Goal: Information Seeking & Learning: Learn about a topic

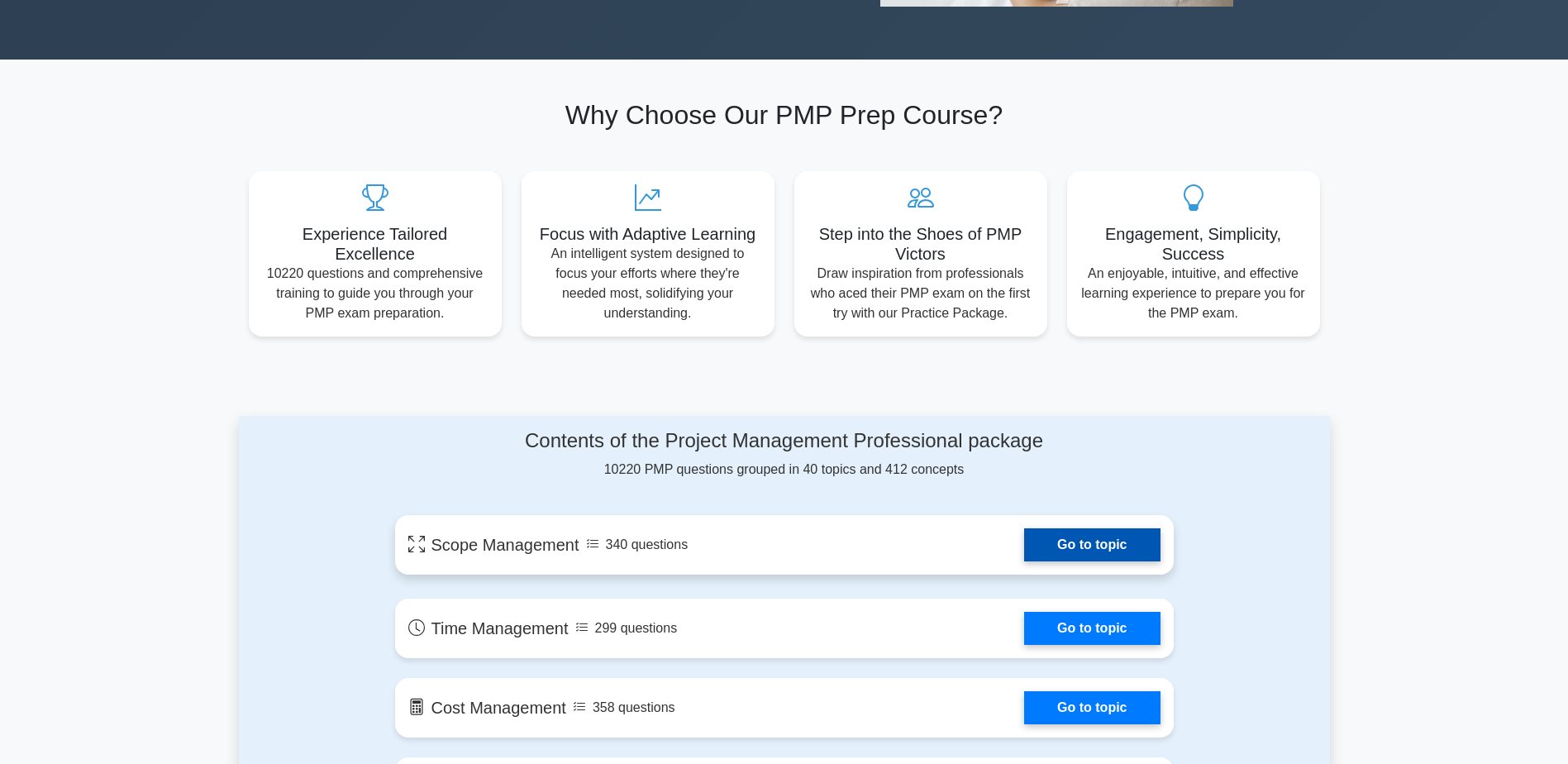
scroll to position [552, 0]
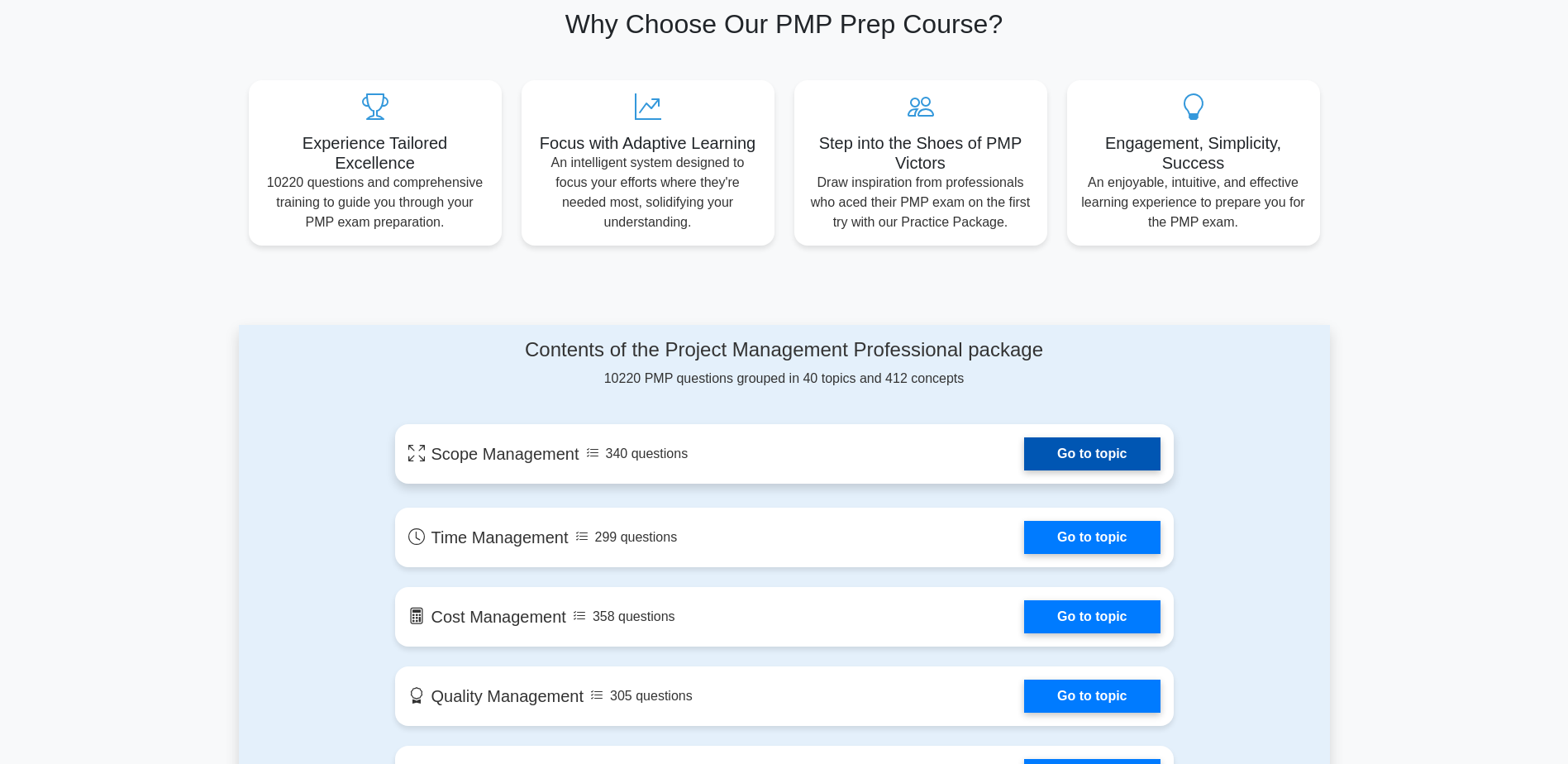
click at [1055, 456] on link "Go to topic" at bounding box center [1092, 454] width 135 height 33
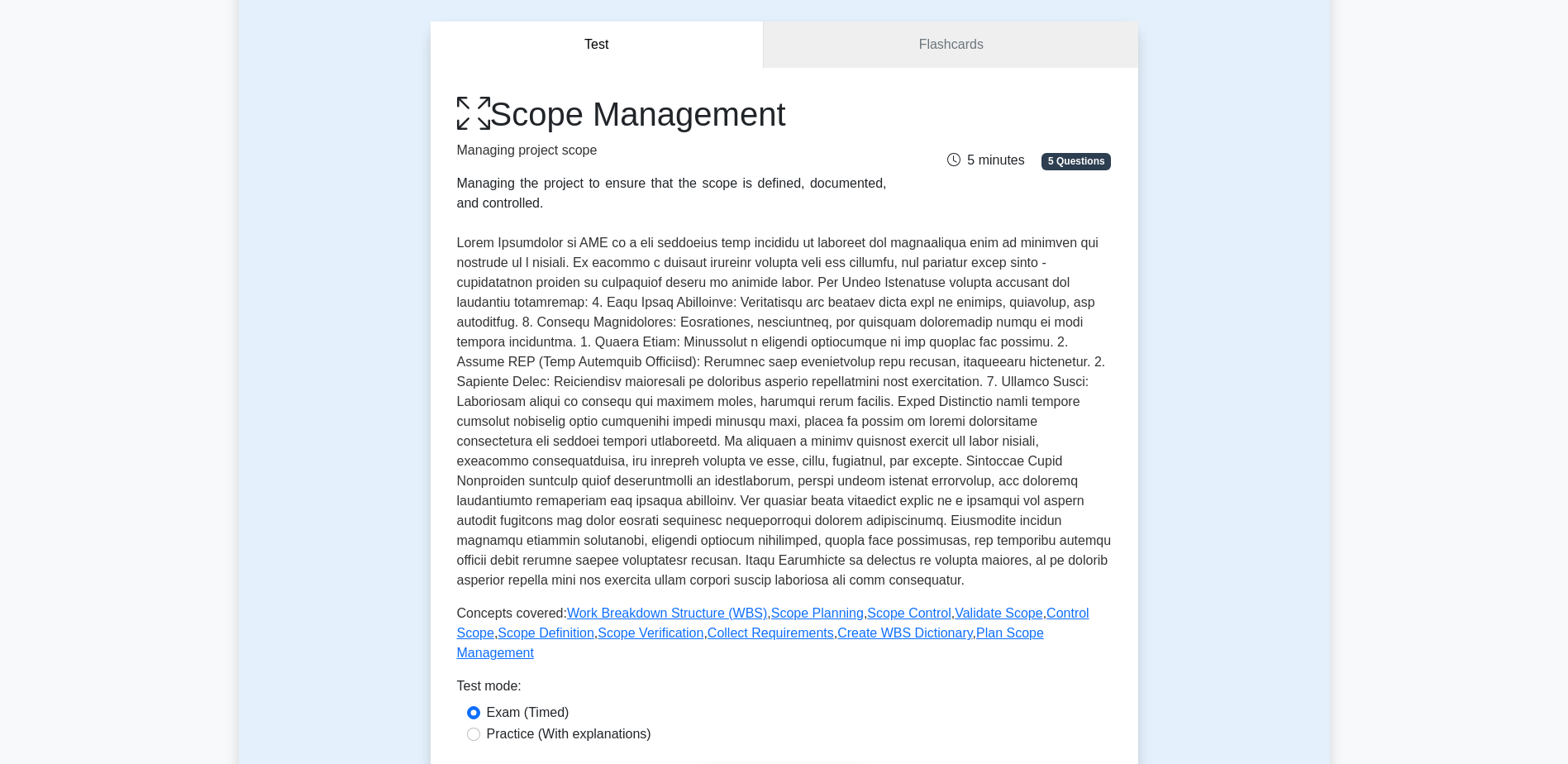
scroll to position [221, 0]
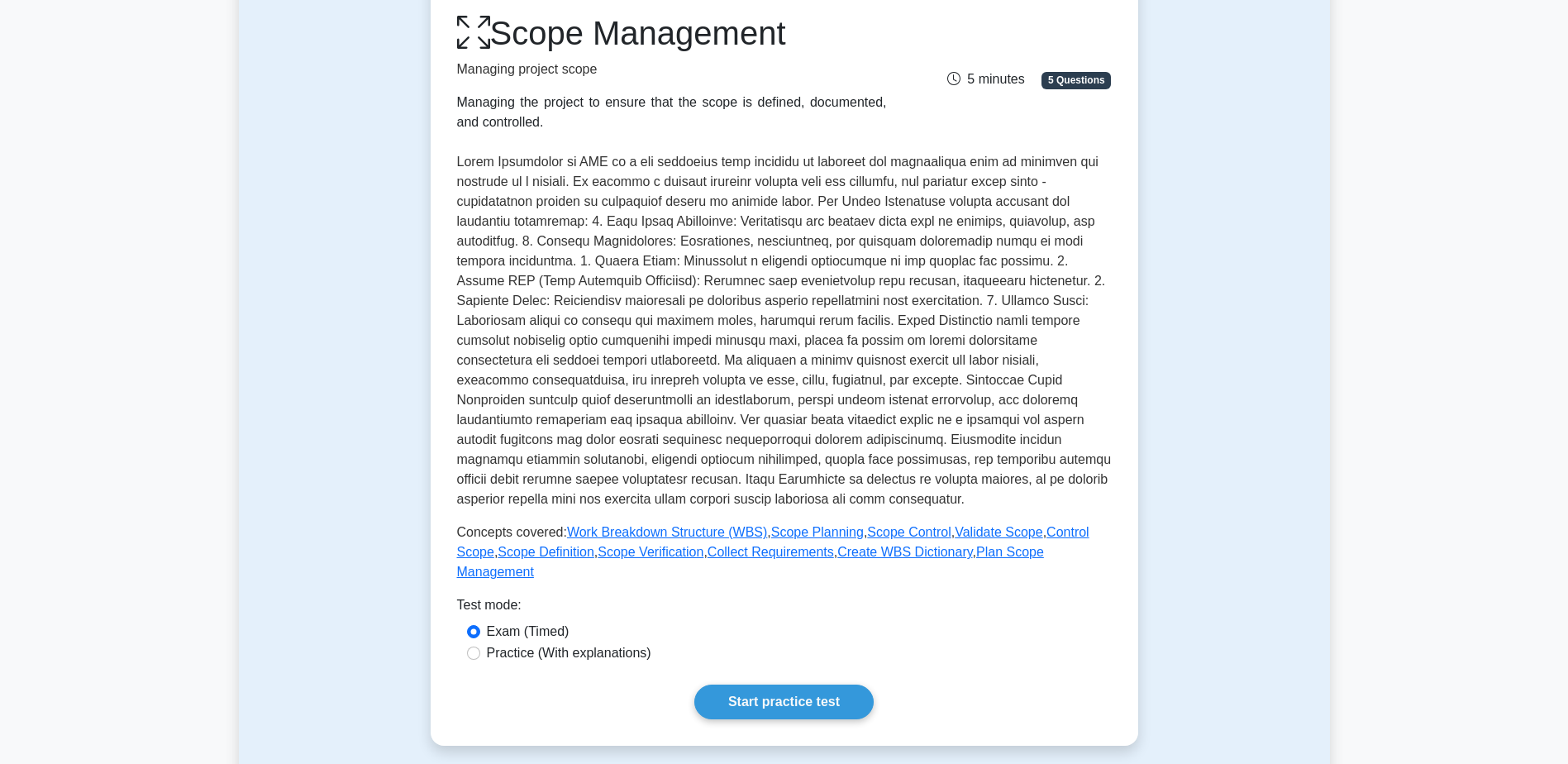
click at [596, 643] on label "Practice (With explanations)" at bounding box center [569, 653] width 164 height 20
click at [481, 647] on input "Practice (With explanations)" at bounding box center [473, 653] width 13 height 13
radio input "true"
click at [770, 684] on link "Start practice test" at bounding box center [784, 702] width 179 height 35
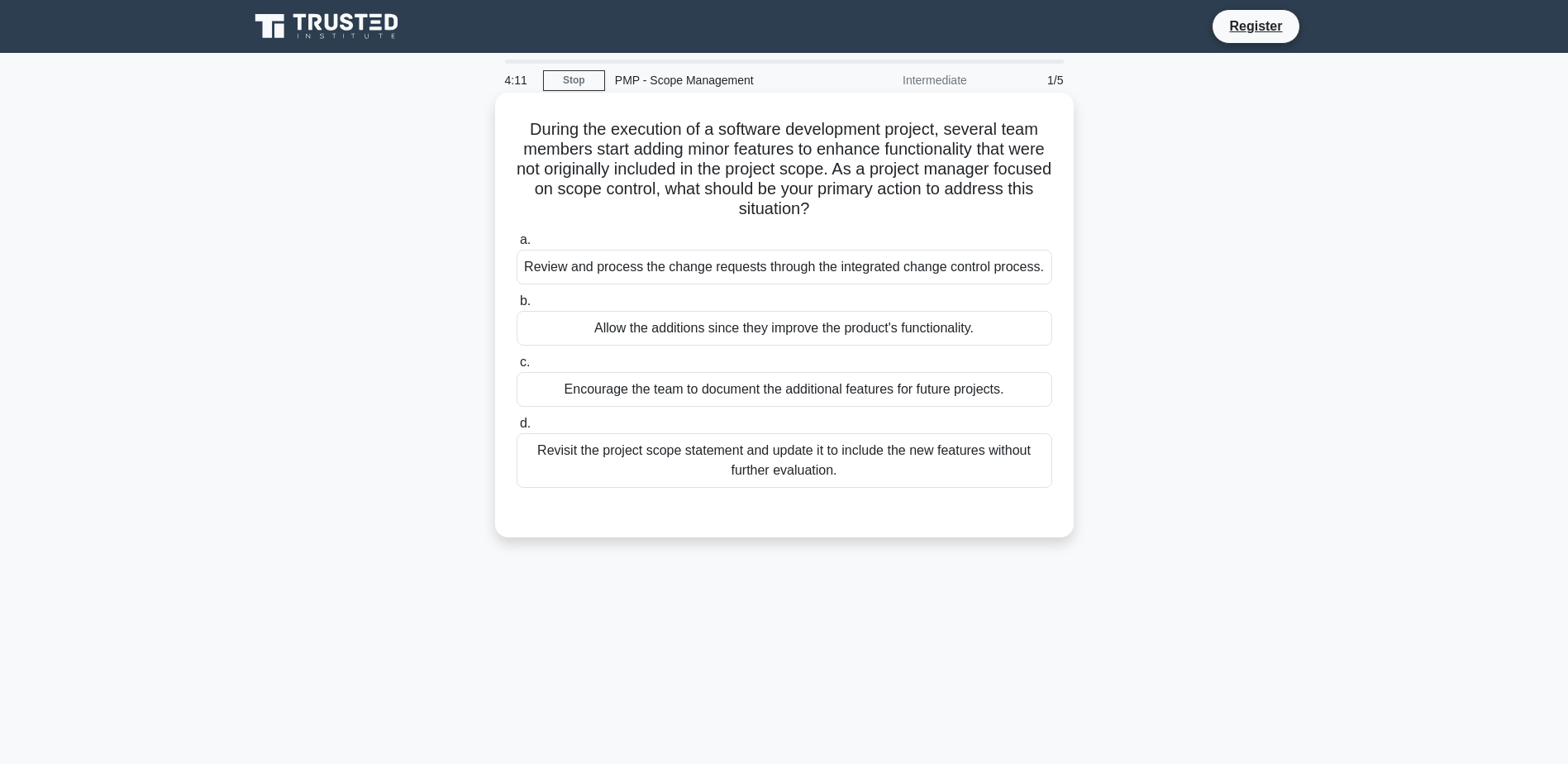
click at [790, 265] on div "Review and process the change requests through the integrated change control pr…" at bounding box center [785, 267] width 535 height 35
click at [517, 246] on input "a. Review and process the change requests through the integrated change control…" at bounding box center [517, 240] width 0 height 11
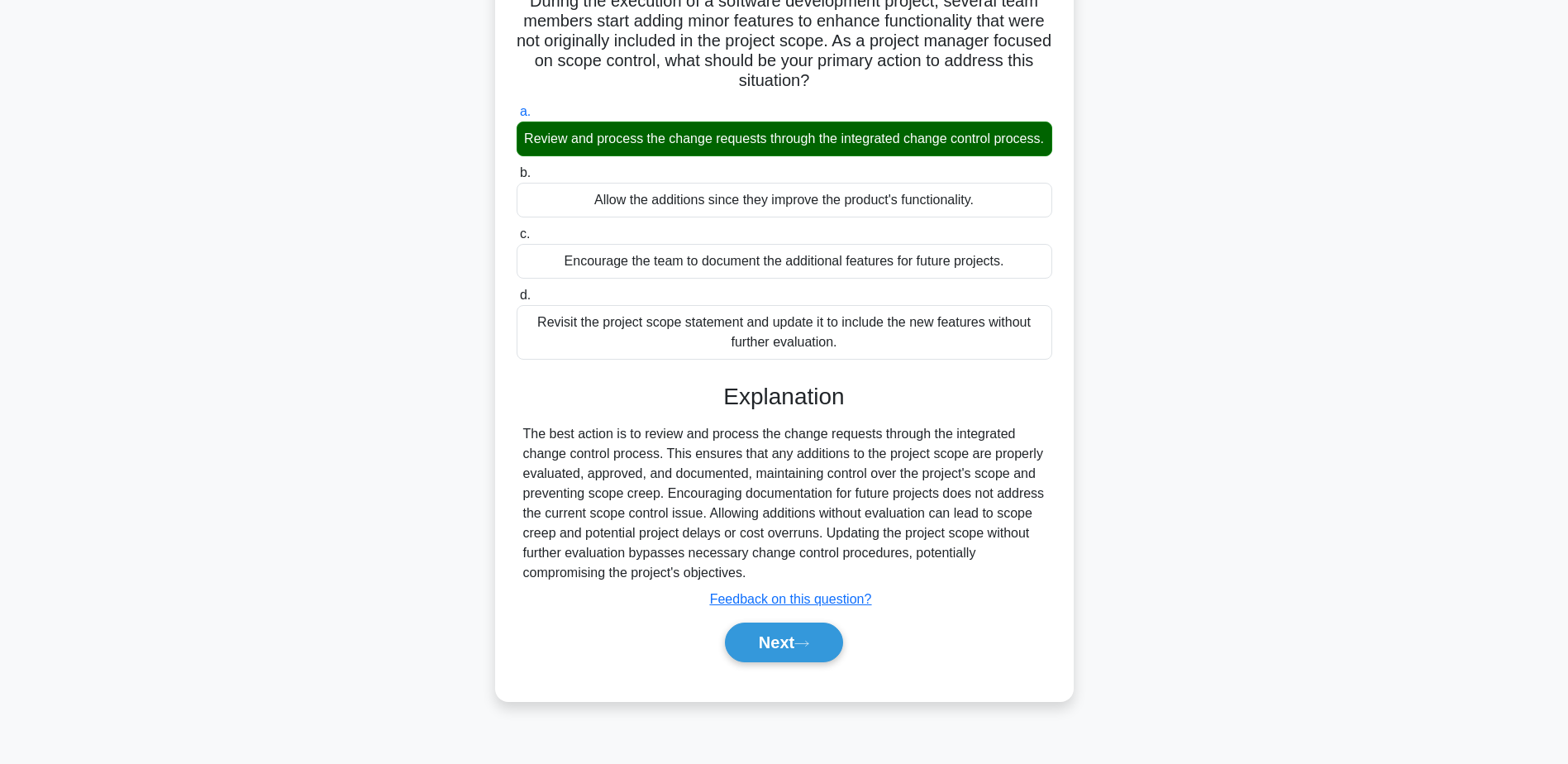
scroll to position [129, 0]
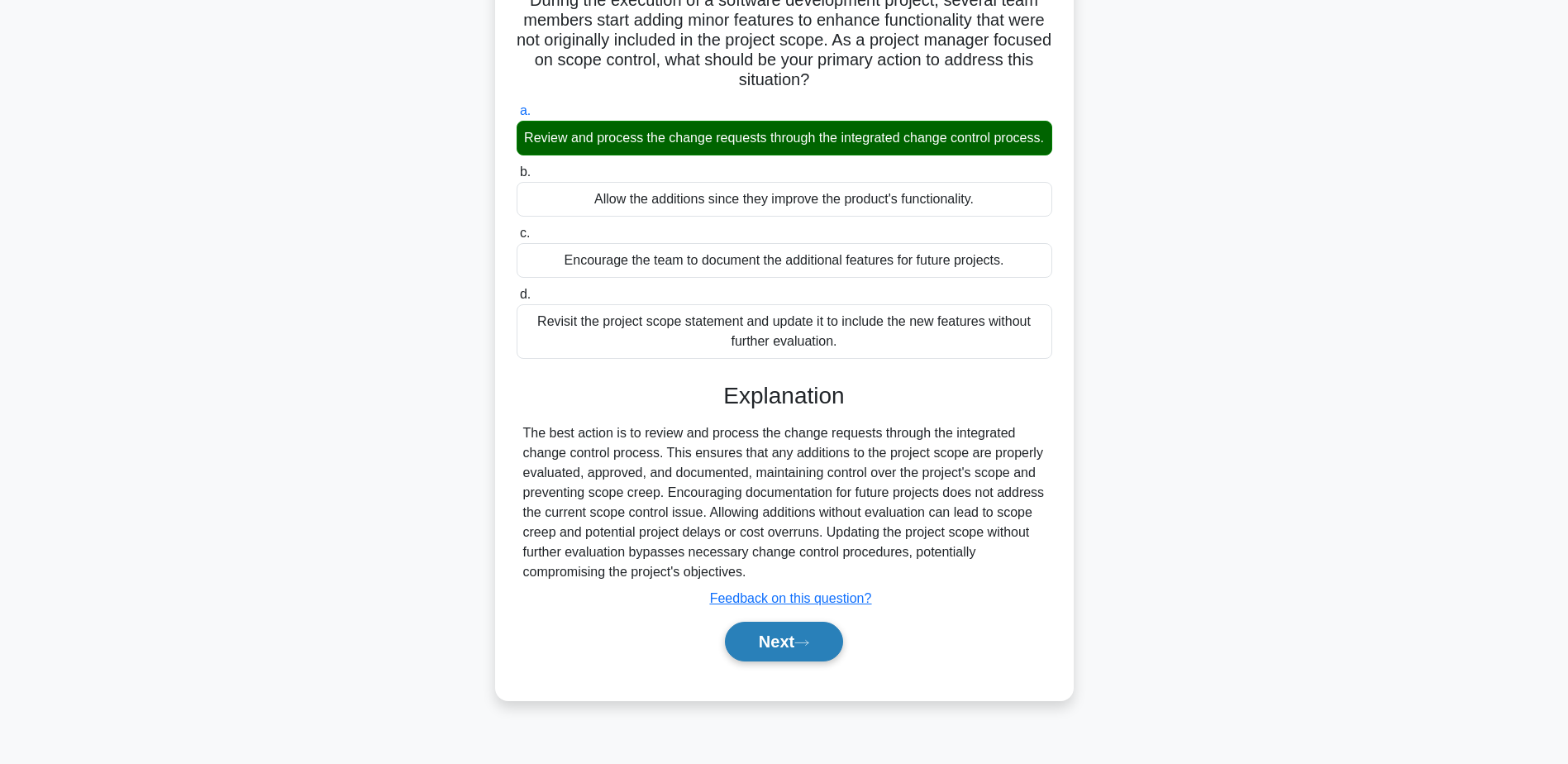
click at [776, 662] on button "Next" at bounding box center [784, 641] width 118 height 39
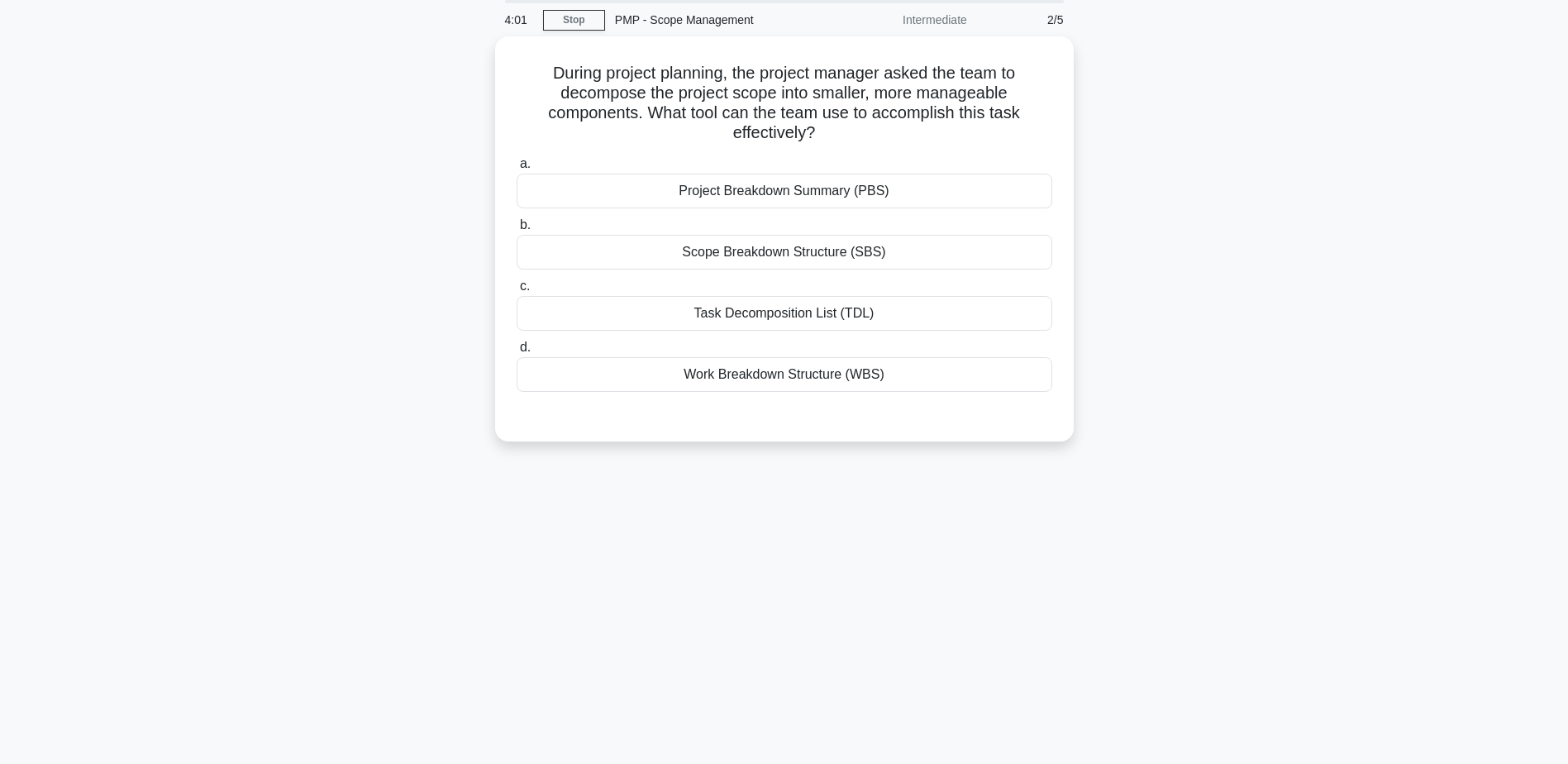
scroll to position [0, 0]
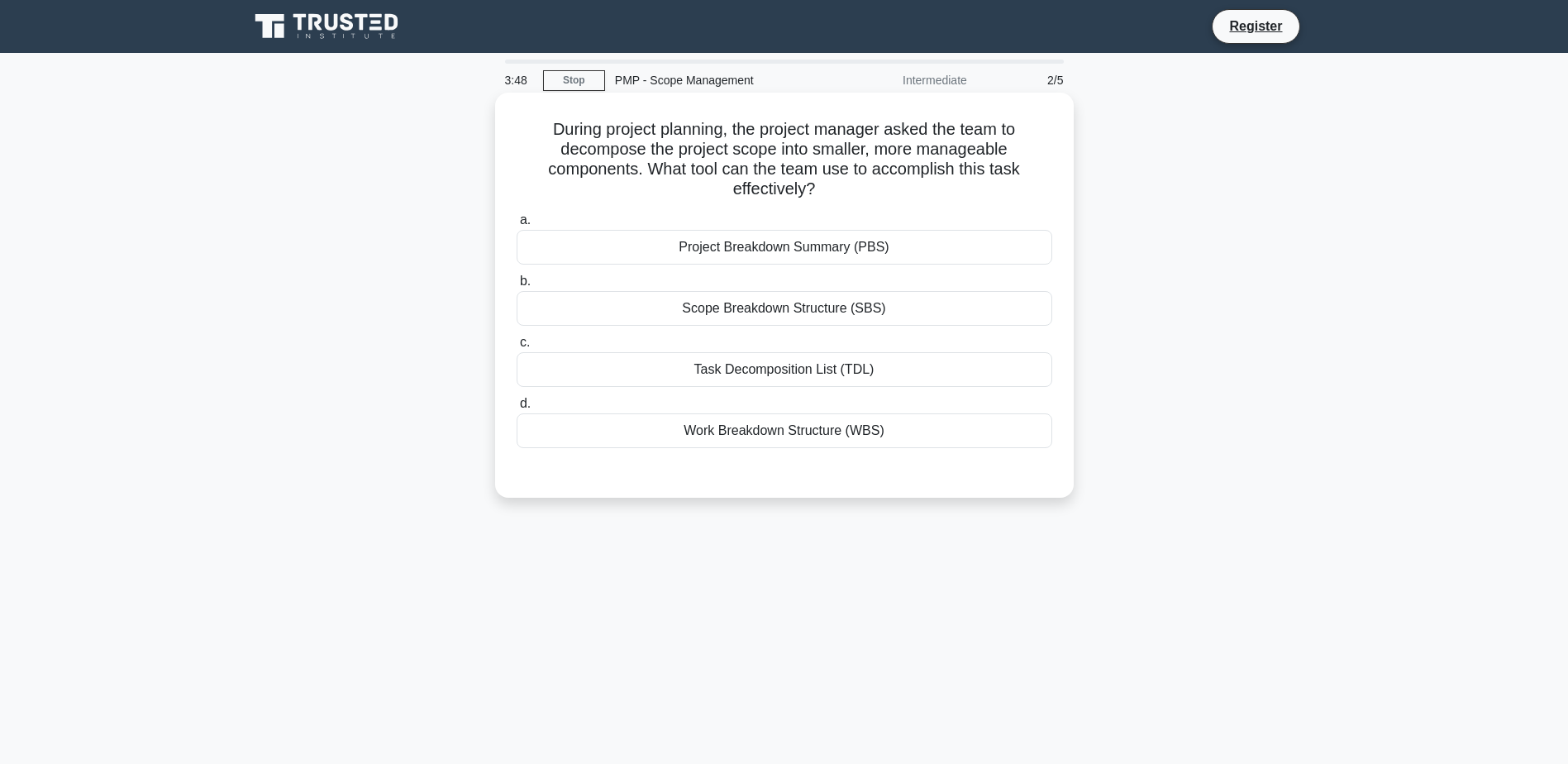
click at [785, 439] on div "Work Breakdown Structure (WBS)" at bounding box center [785, 430] width 535 height 35
click at [517, 409] on input "d. Work Breakdown Structure (WBS)" at bounding box center [517, 404] width 0 height 11
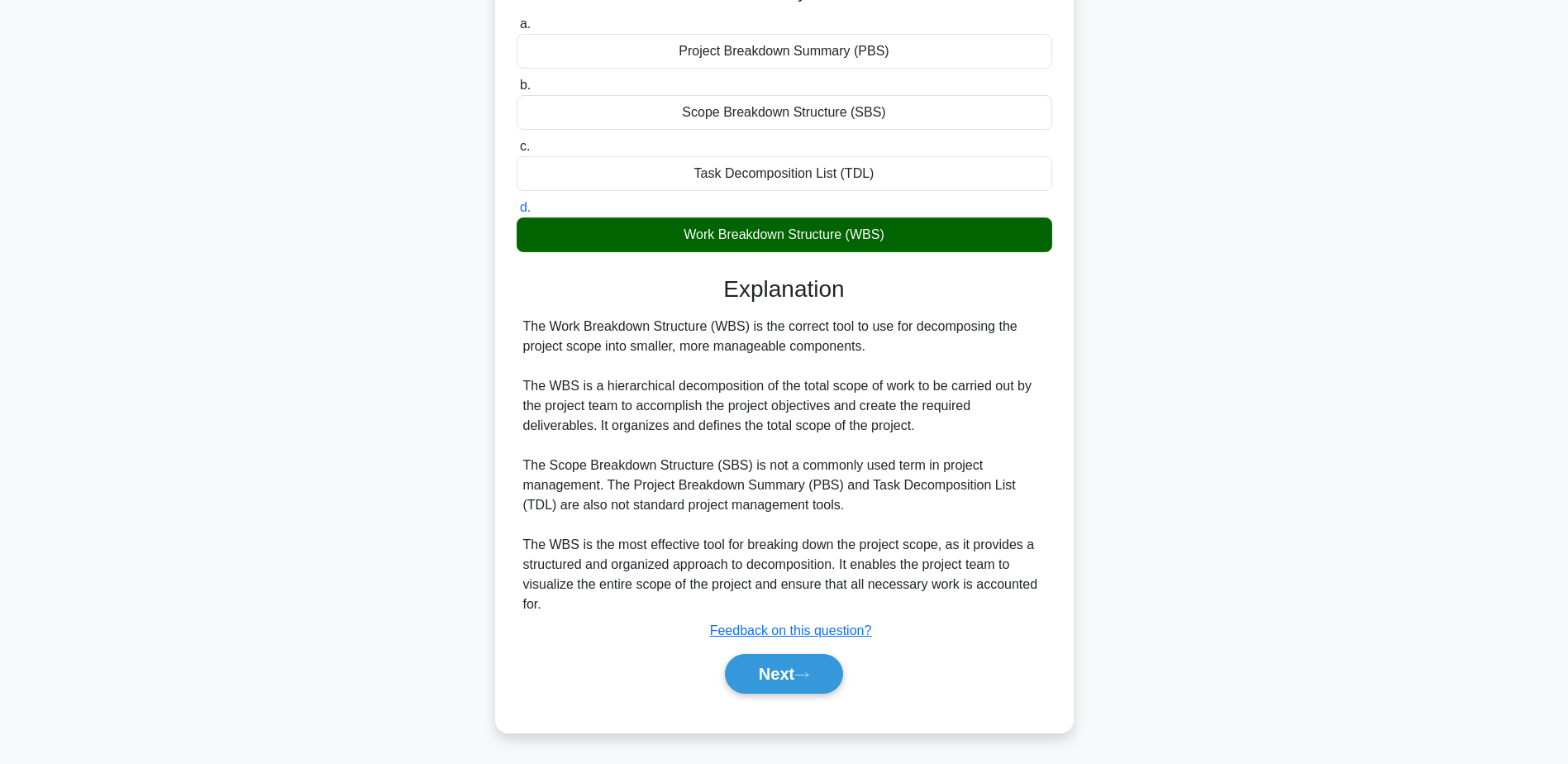
scroll to position [196, 0]
click at [773, 679] on button "Next" at bounding box center [784, 674] width 118 height 39
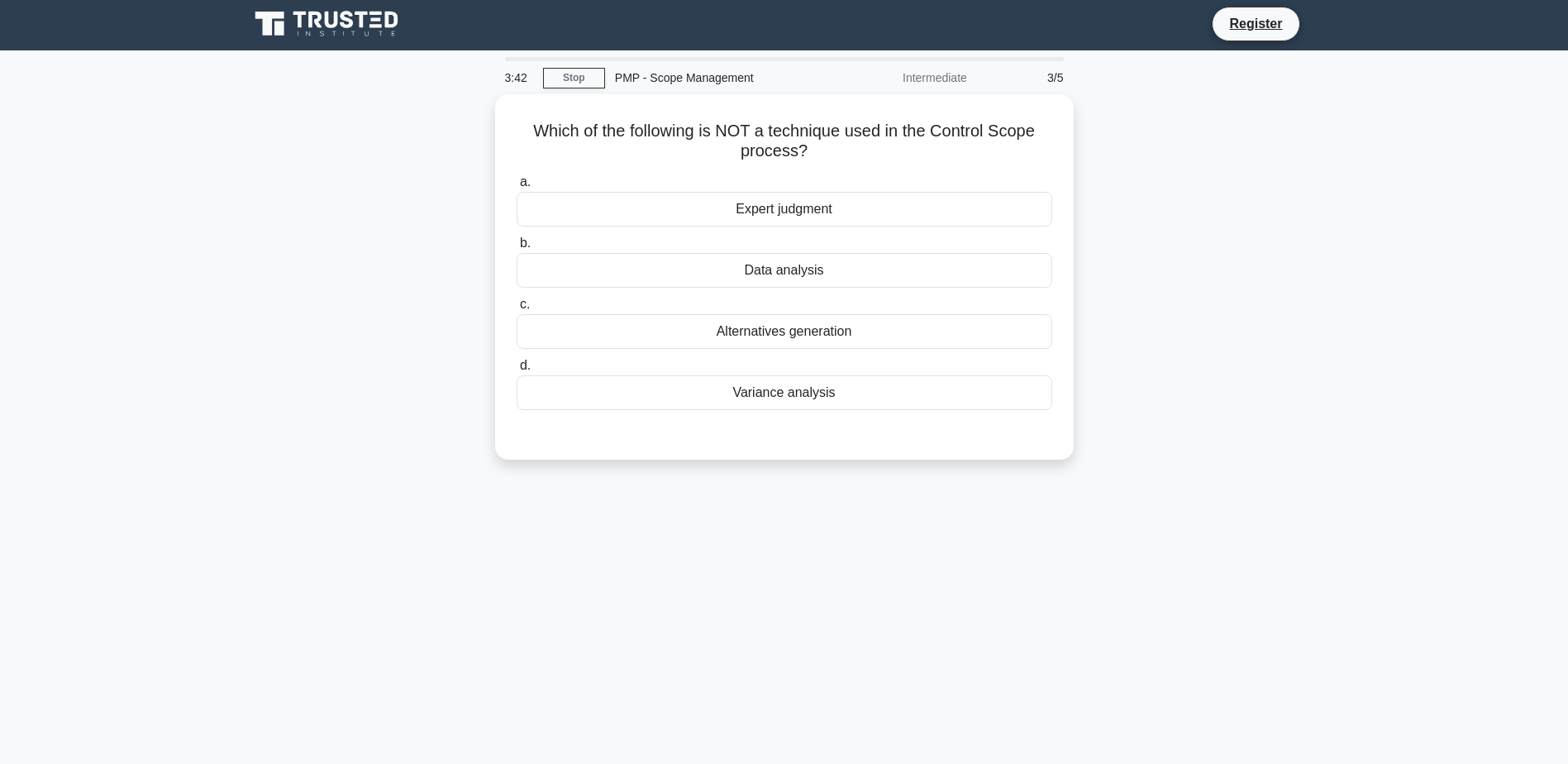
scroll to position [0, 0]
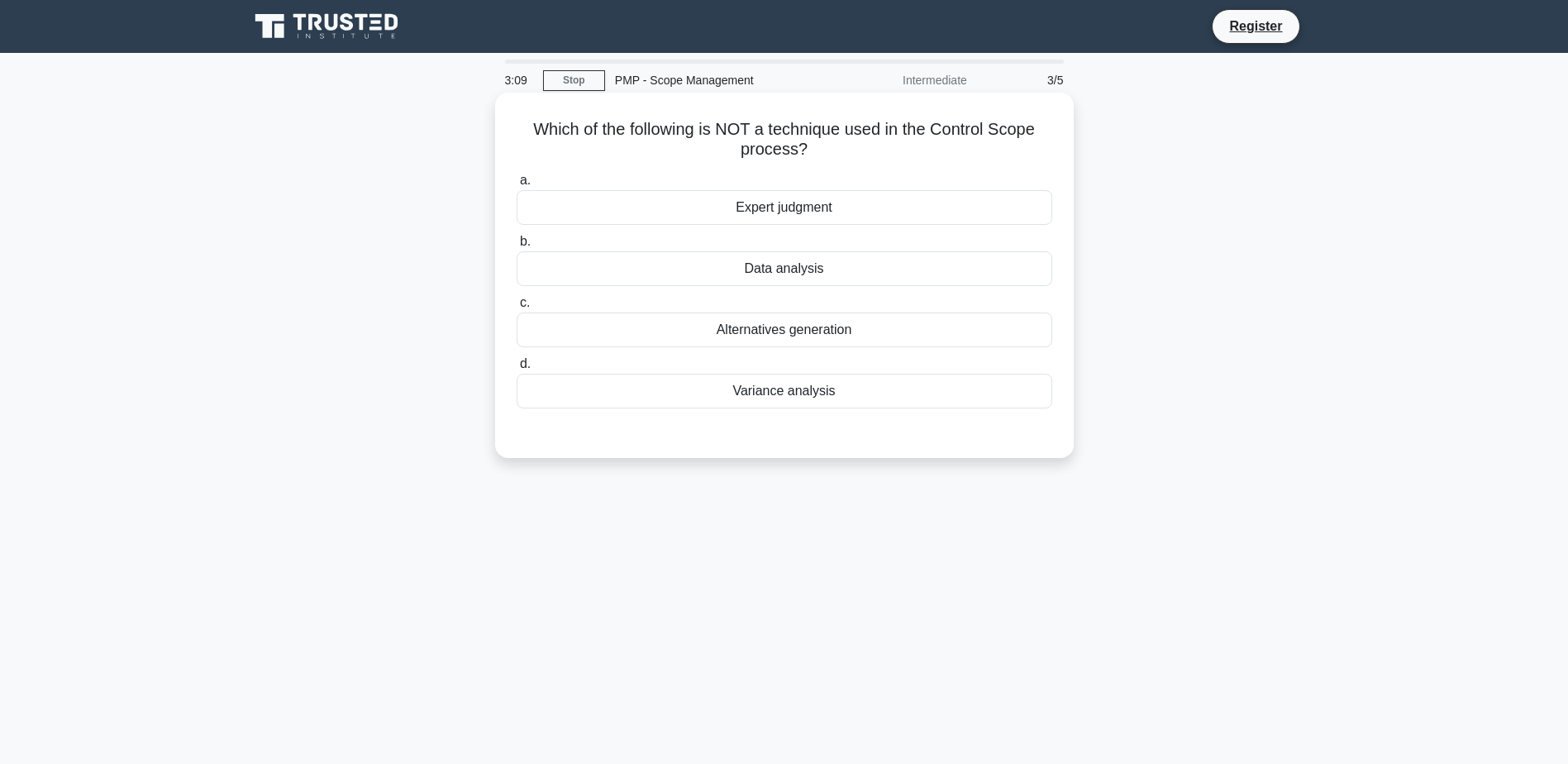
click at [799, 337] on div "Alternatives generation" at bounding box center [785, 330] width 535 height 35
click at [517, 309] on input "c. Alternatives generation" at bounding box center [517, 303] width 0 height 11
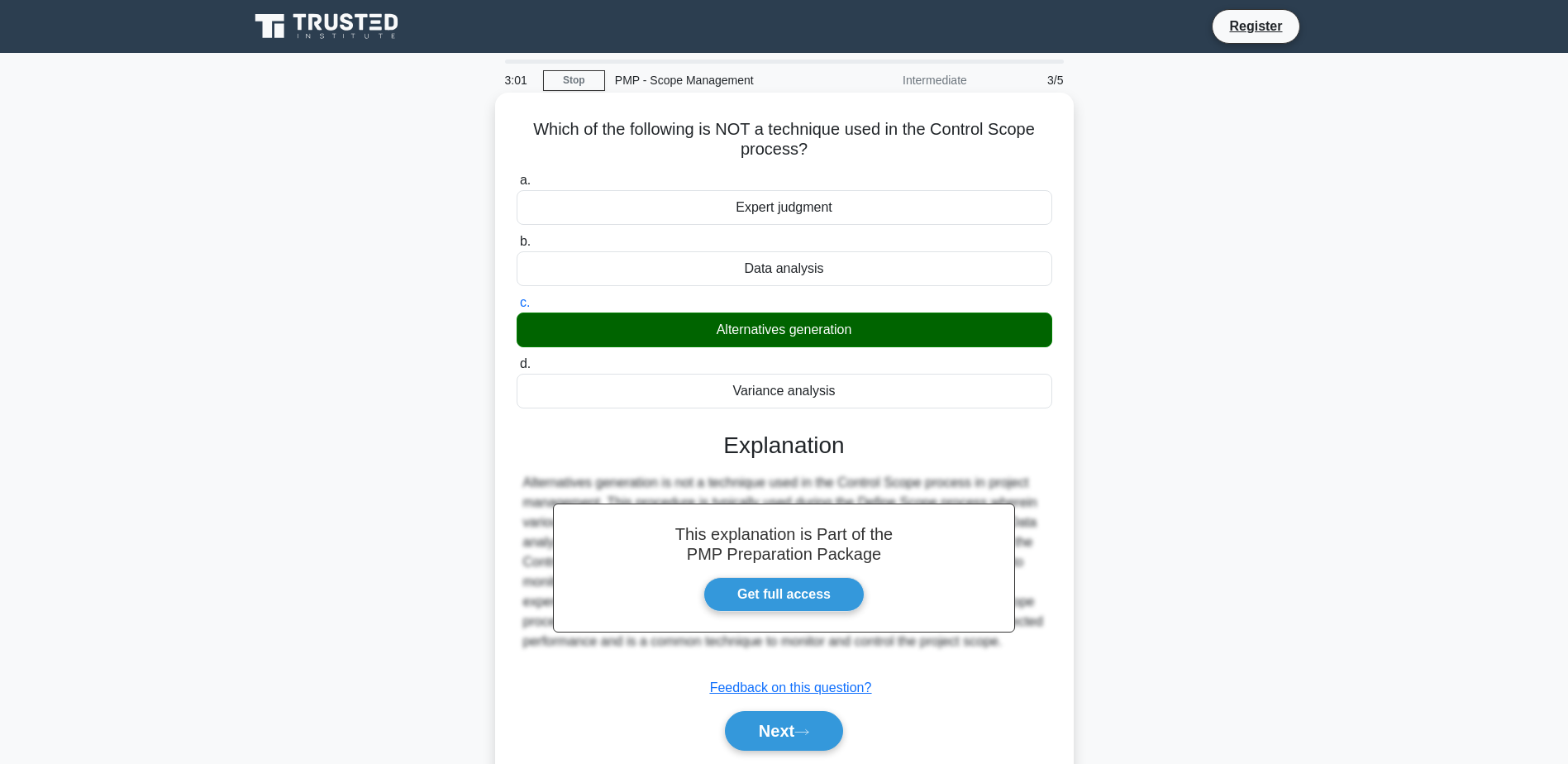
scroll to position [110, 0]
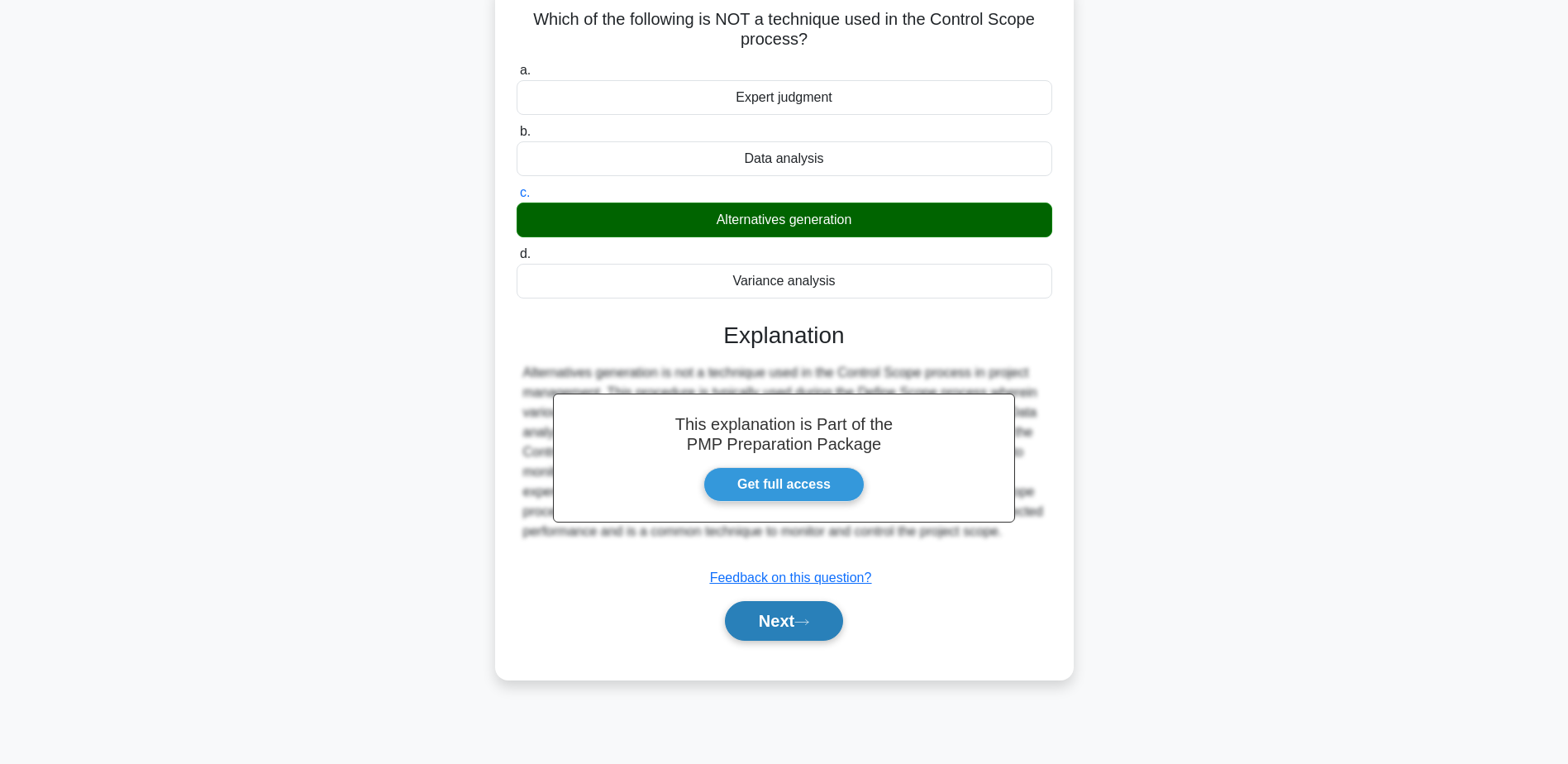
click at [772, 624] on button "Next" at bounding box center [784, 621] width 118 height 39
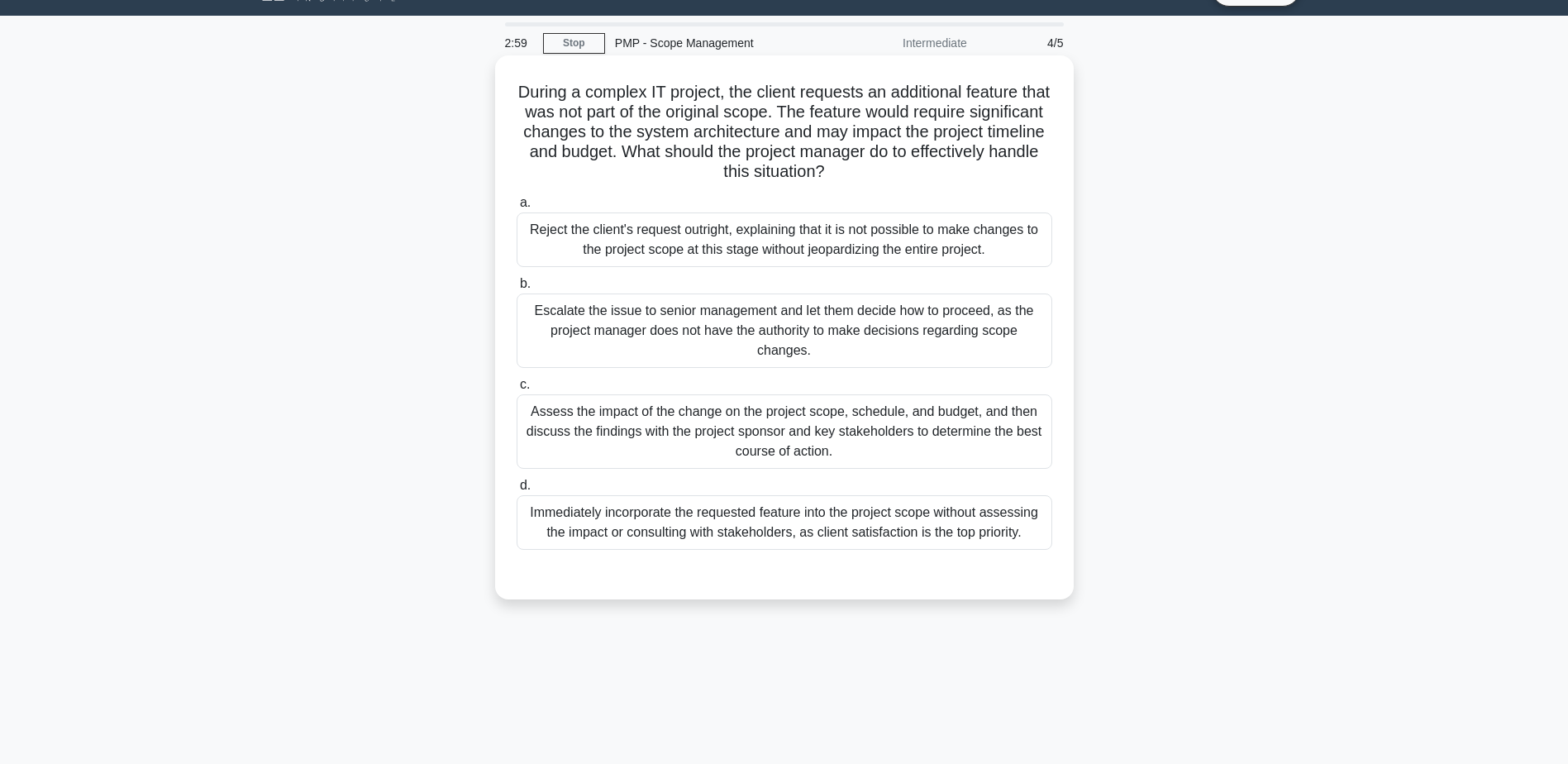
scroll to position [0, 0]
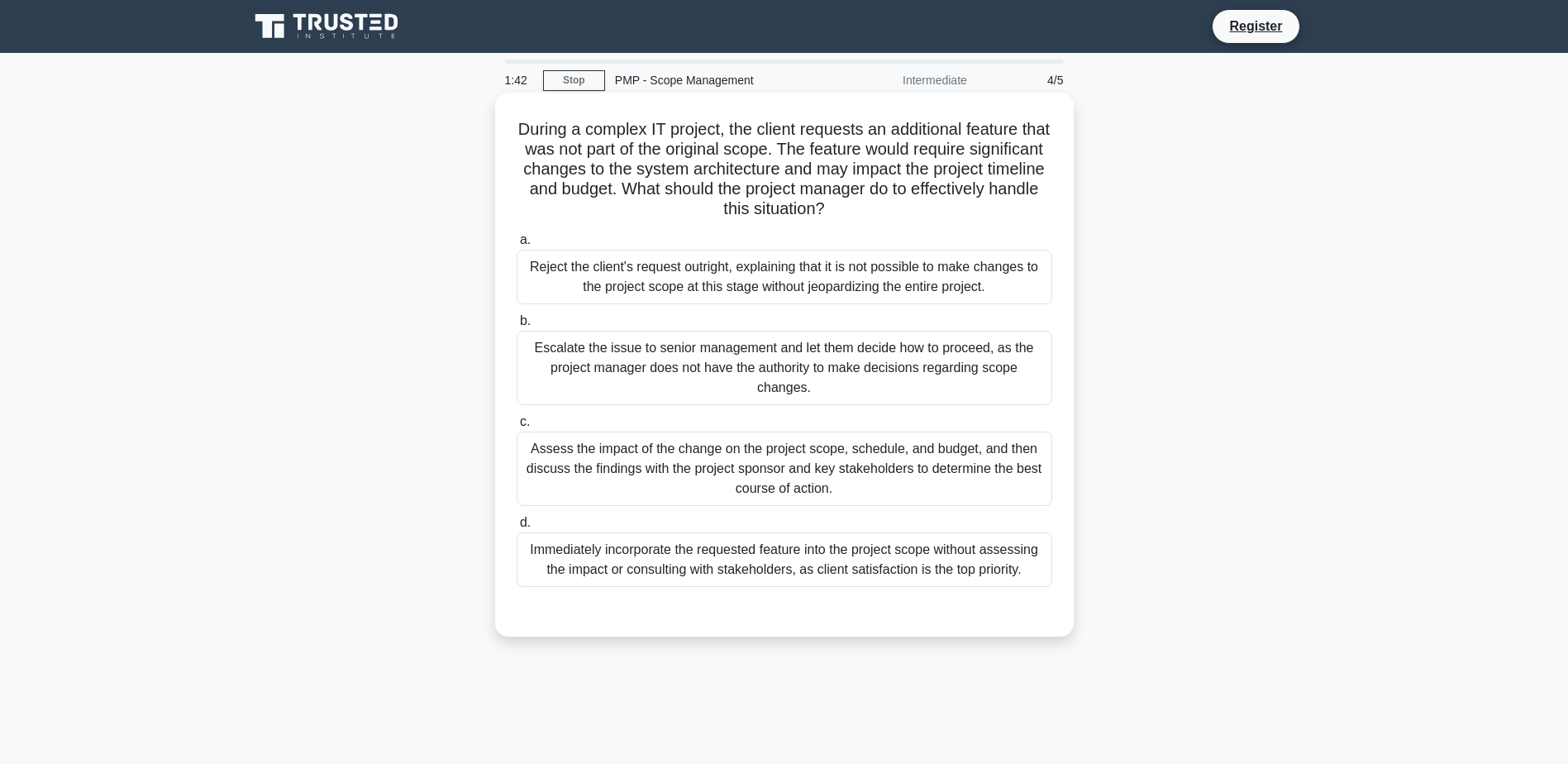
click at [669, 474] on div "Assess the impact of the change on the project scope, schedule, and budget, and…" at bounding box center [785, 468] width 535 height 74
click at [517, 428] on input "c. Assess the impact of the change on the project scope, schedule, and budget, …" at bounding box center [517, 422] width 0 height 11
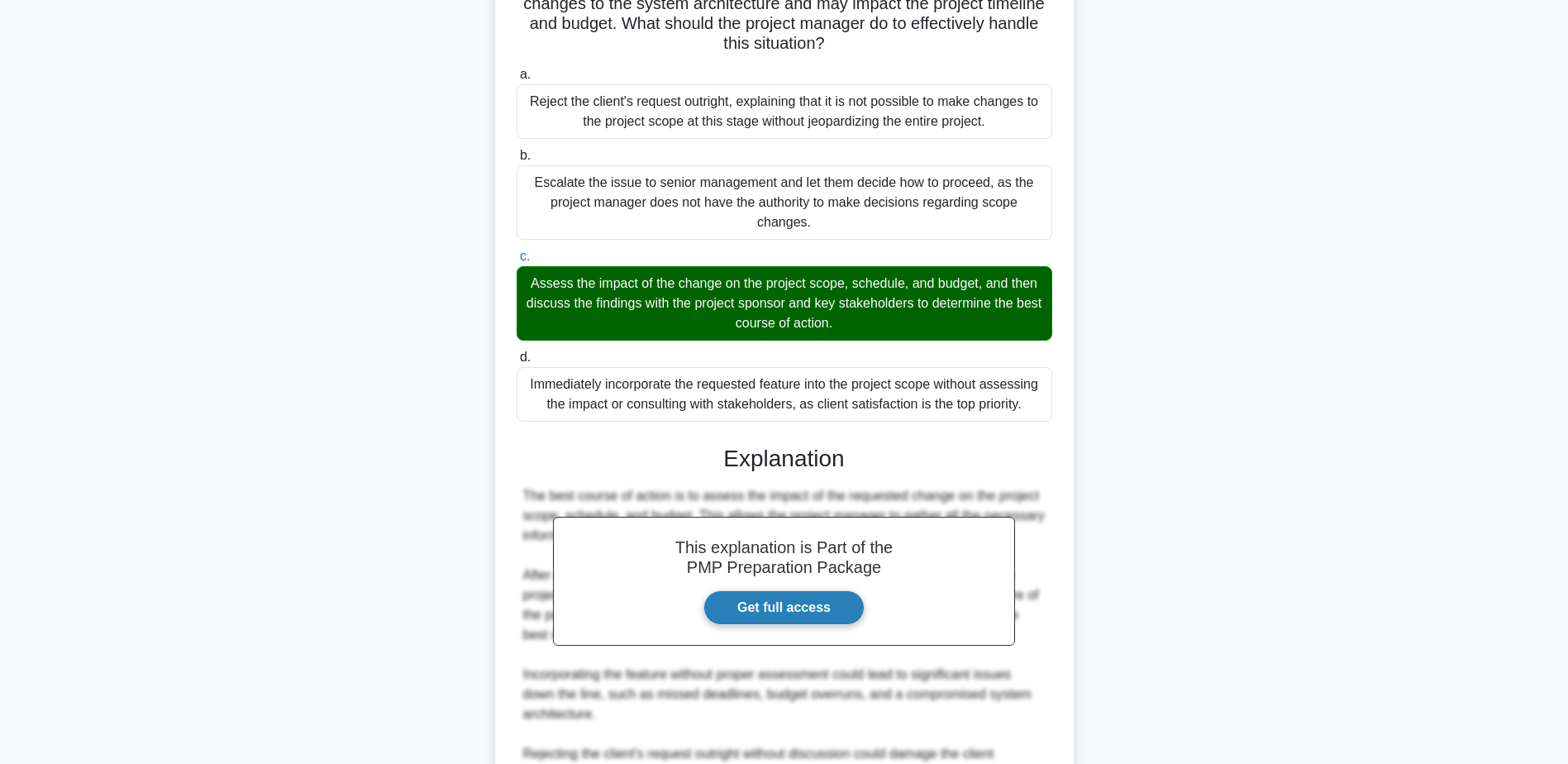
scroll to position [331, 0]
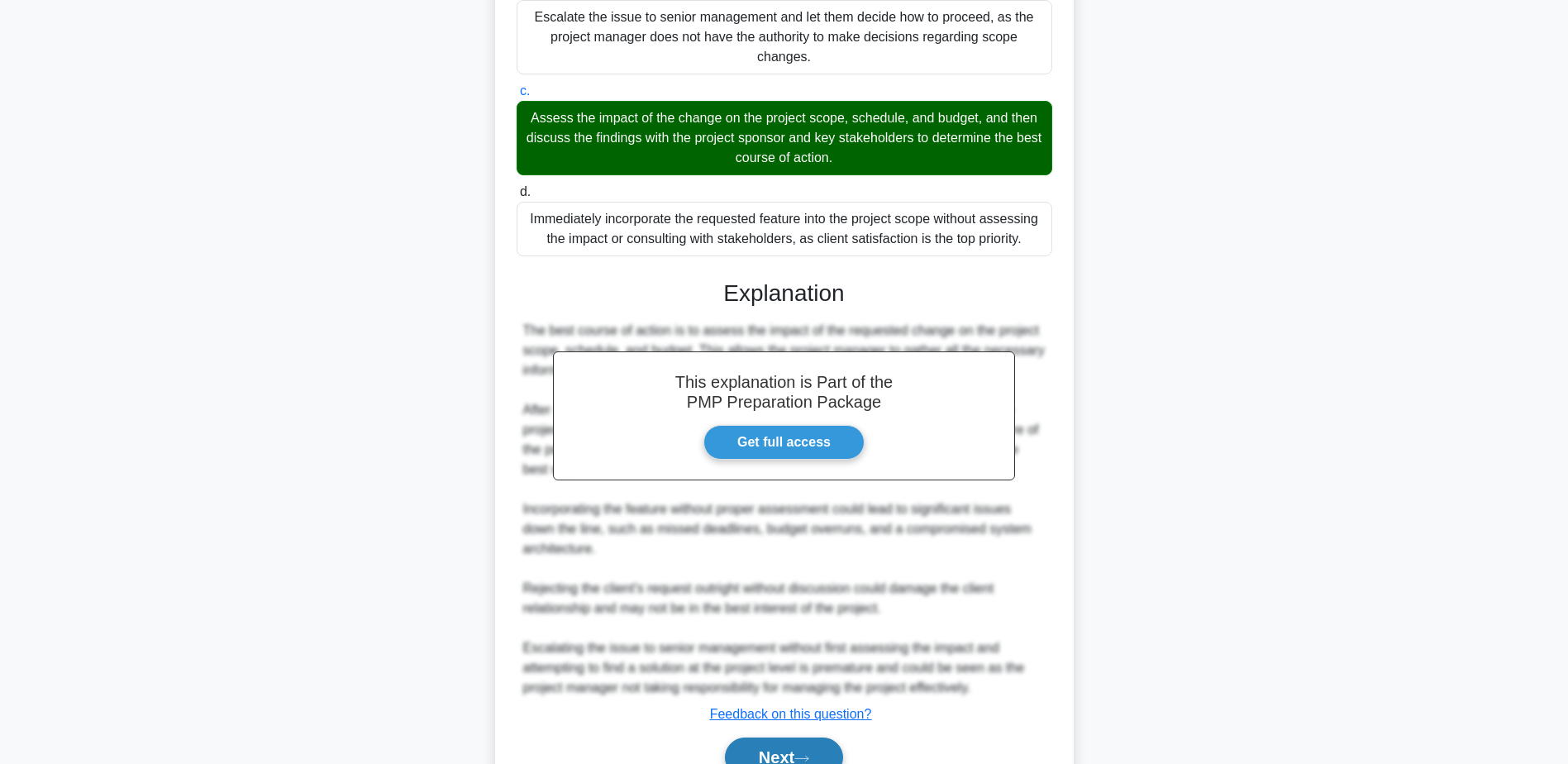
click at [782, 753] on button "Next" at bounding box center [784, 757] width 118 height 39
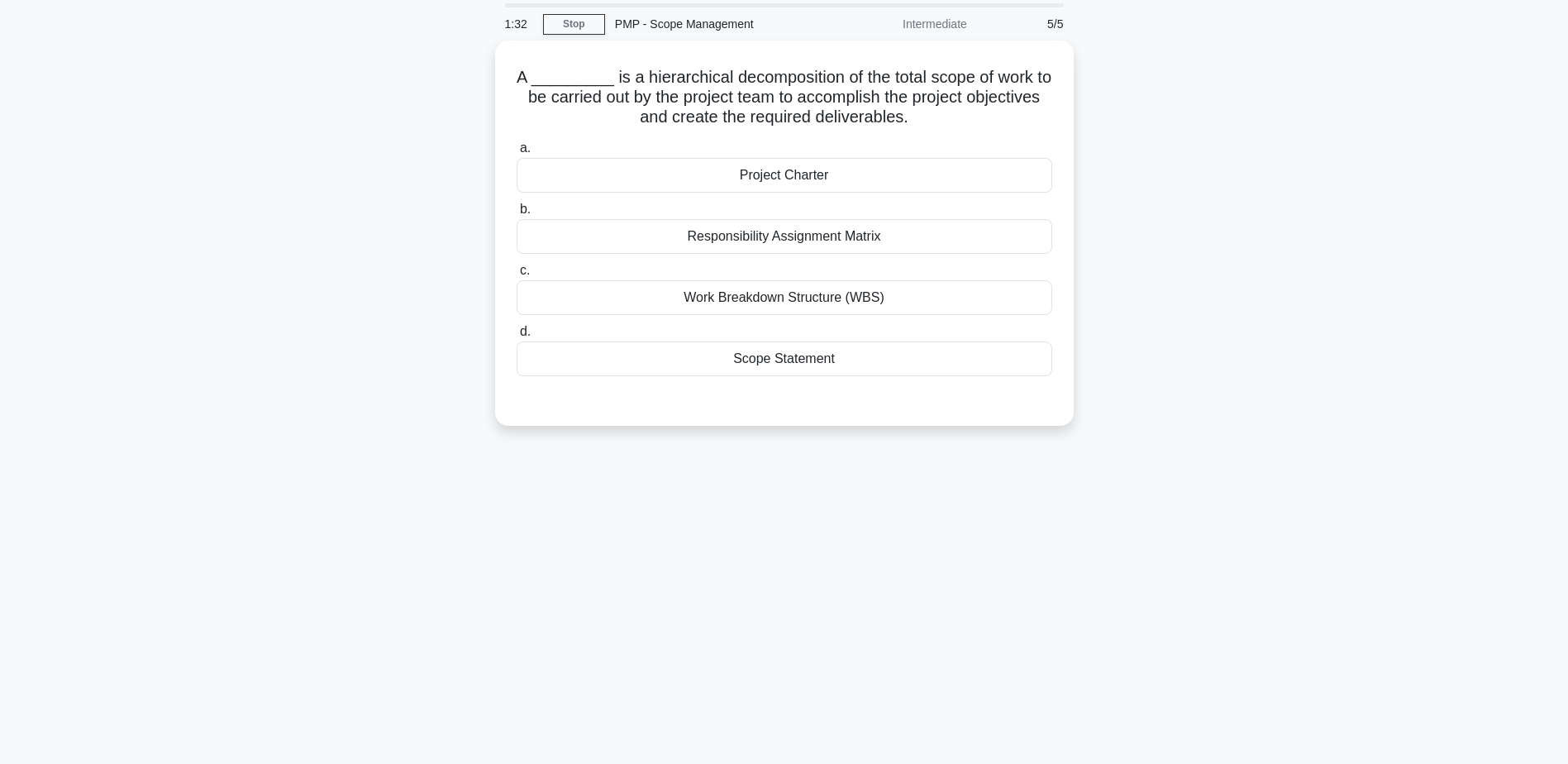
scroll to position [0, 0]
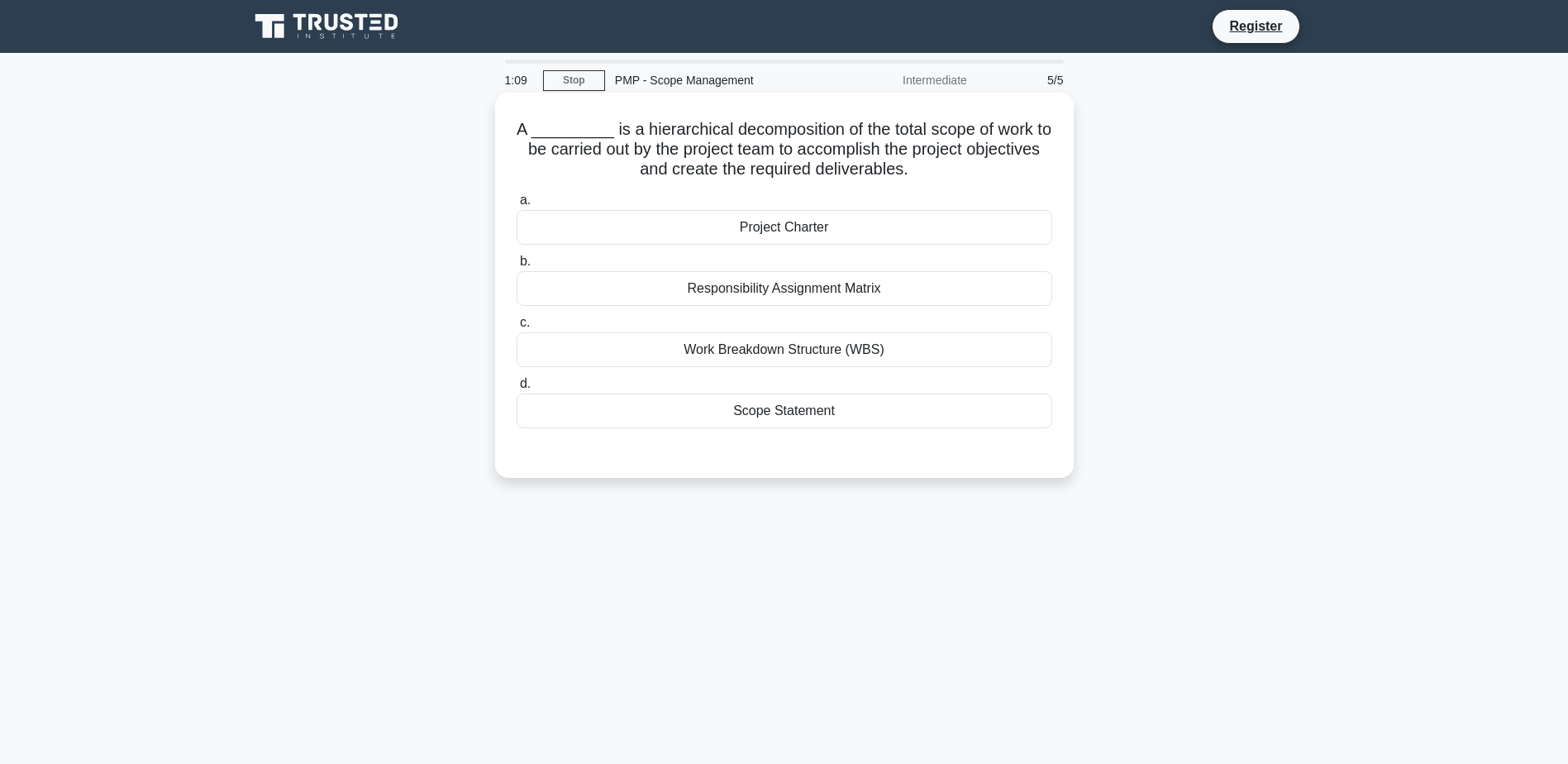
click at [755, 352] on div "Work Breakdown Structure (WBS)" at bounding box center [785, 350] width 535 height 35
click at [517, 328] on input "c. Work Breakdown Structure (WBS)" at bounding box center [517, 323] width 0 height 11
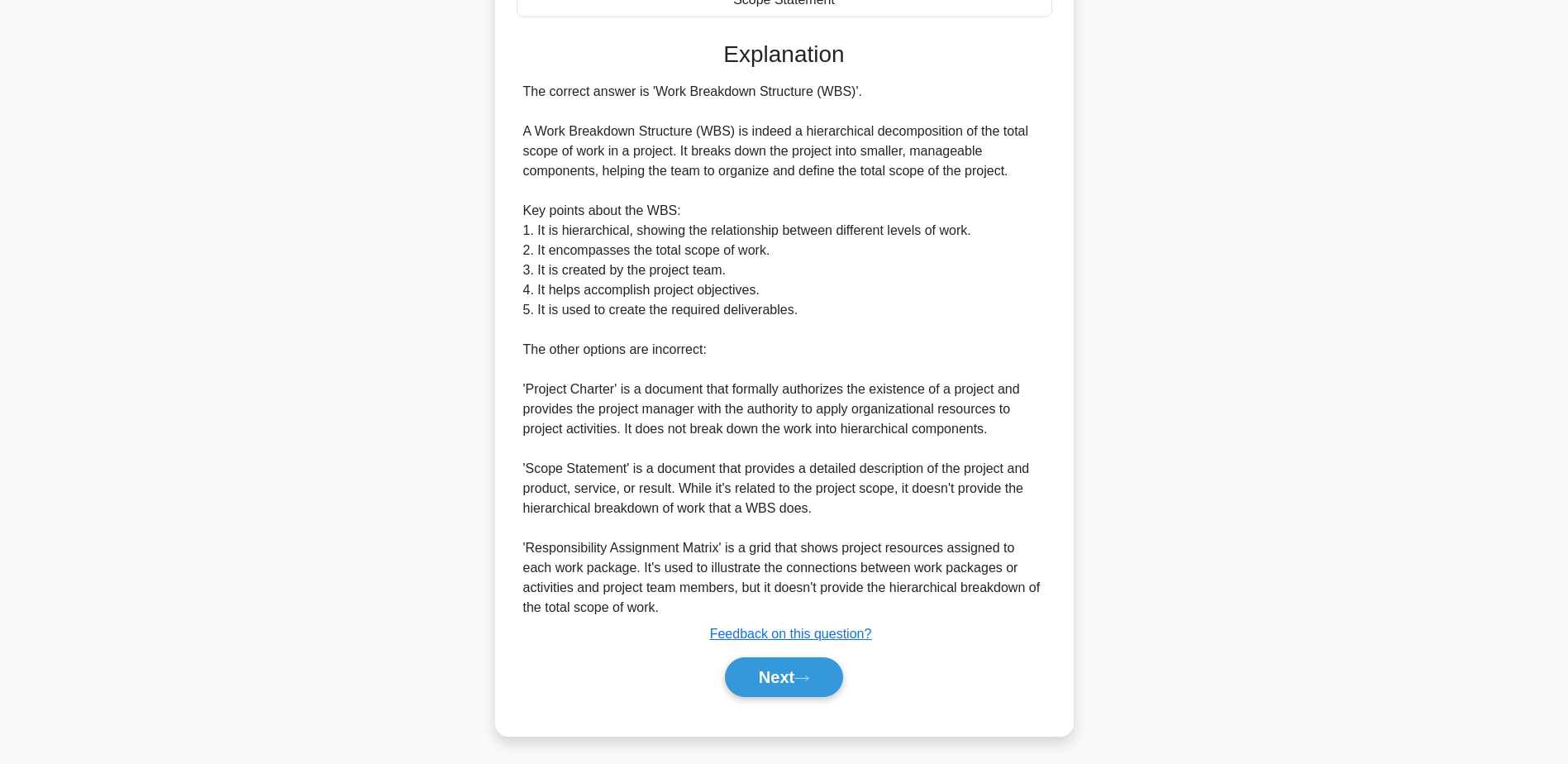
scroll to position [415, 0]
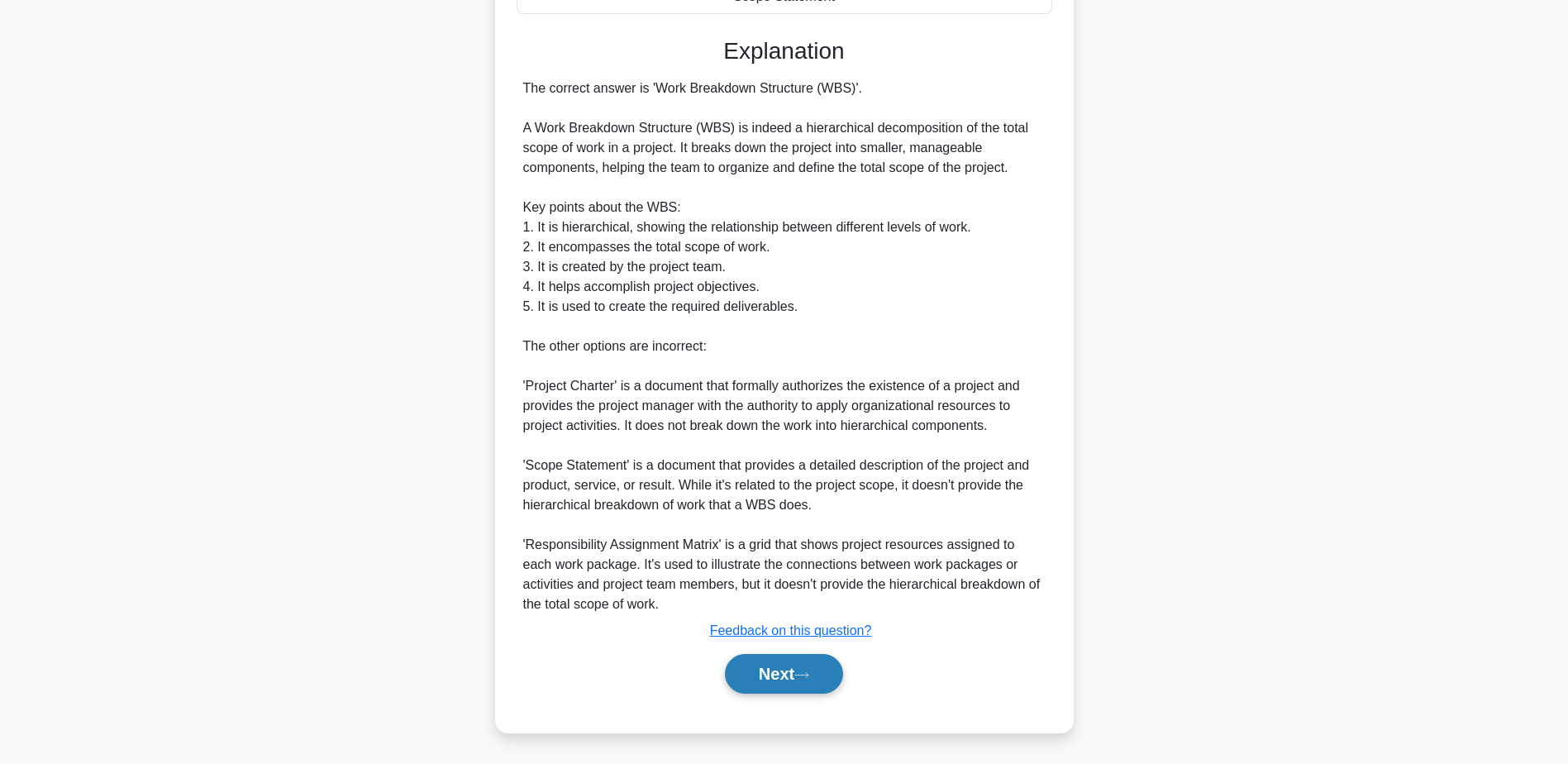
click at [758, 677] on button "Next" at bounding box center [784, 674] width 118 height 39
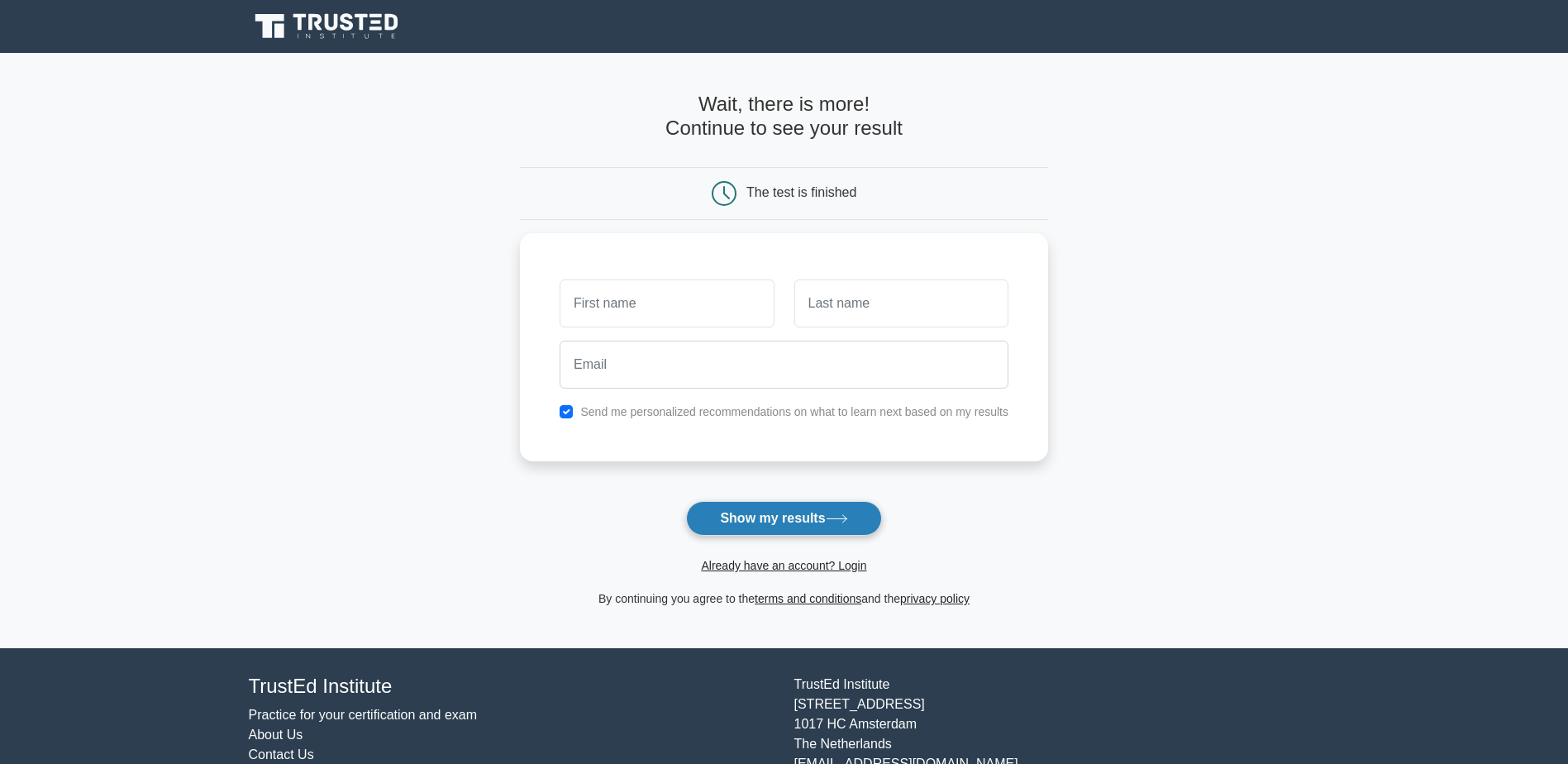
click at [723, 525] on button "Show my results" at bounding box center [784, 518] width 196 height 35
type input "ROMUALD"
type input "BEDA"
type input "robed@outlook.fr"
click at [605, 410] on label "Send me personalized recommendations on what to learn next based on my results" at bounding box center [794, 408] width 429 height 13
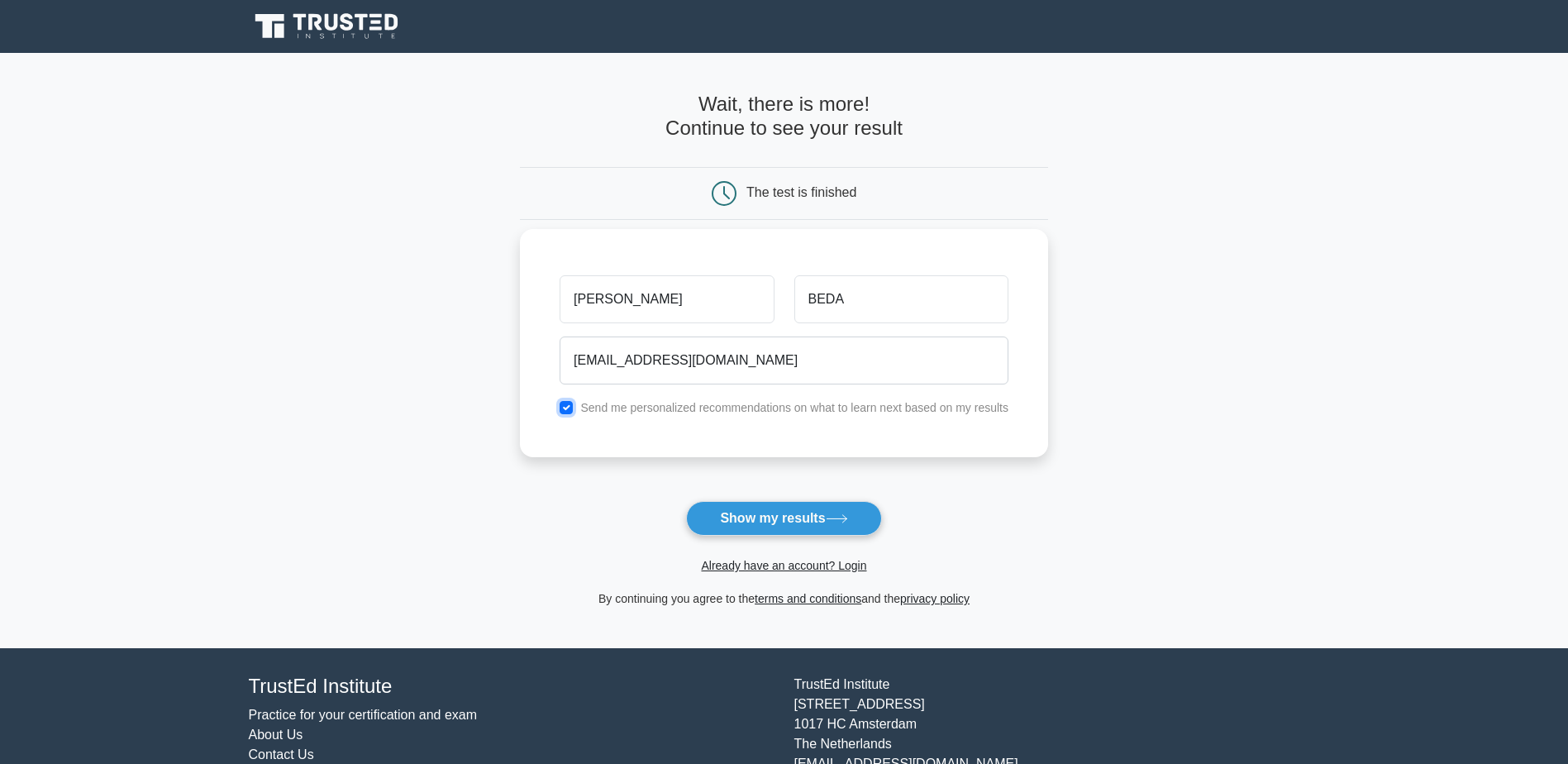
click at [565, 404] on input "checkbox" at bounding box center [567, 408] width 13 height 13
checkbox input "false"
click at [773, 518] on button "Show my results" at bounding box center [784, 518] width 196 height 35
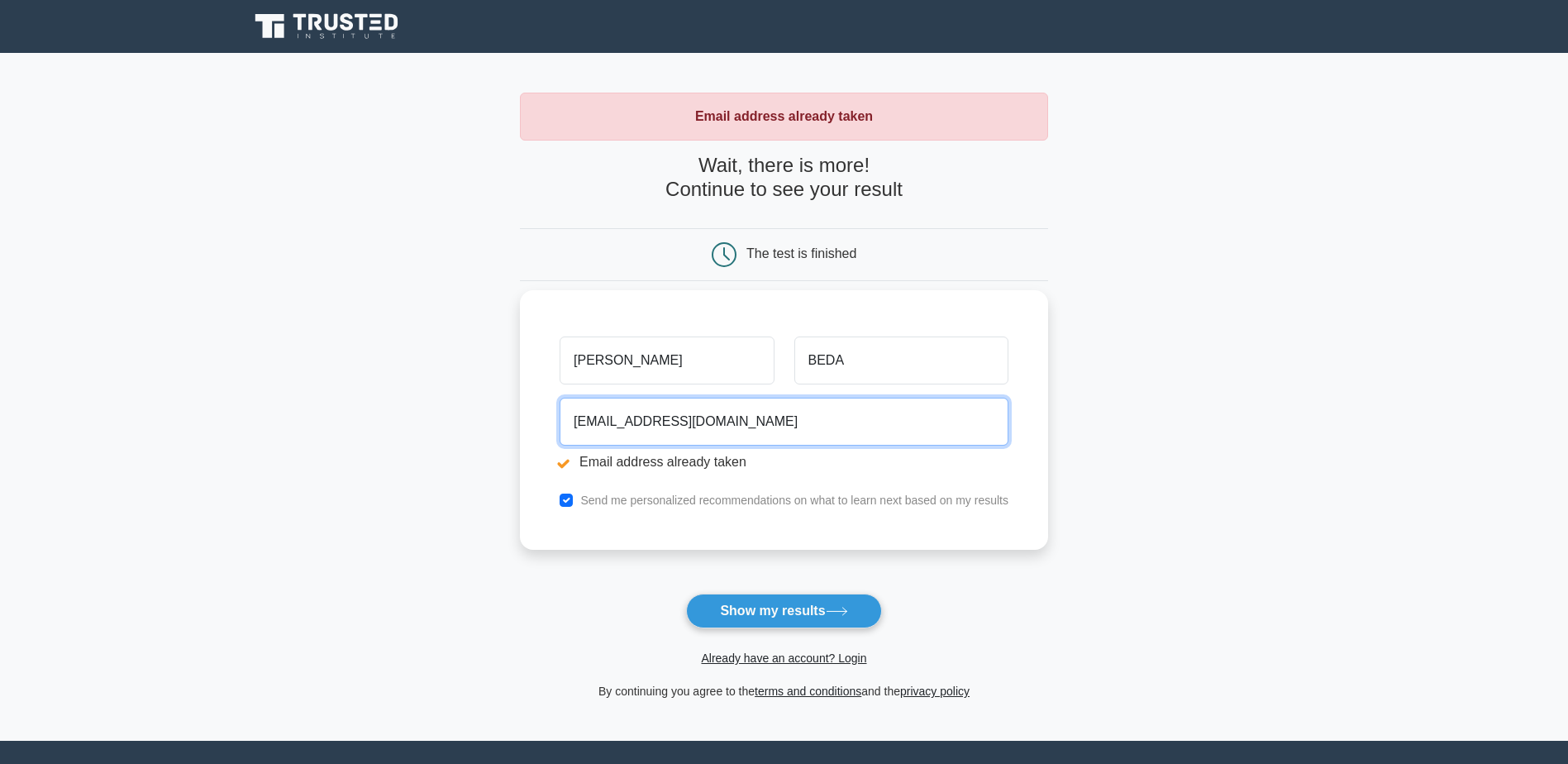
click at [612, 421] on input "[EMAIL_ADDRESS][DOMAIN_NAME]" at bounding box center [784, 421] width 449 height 48
type input "[EMAIL_ADDRESS][DOMAIN_NAME]"
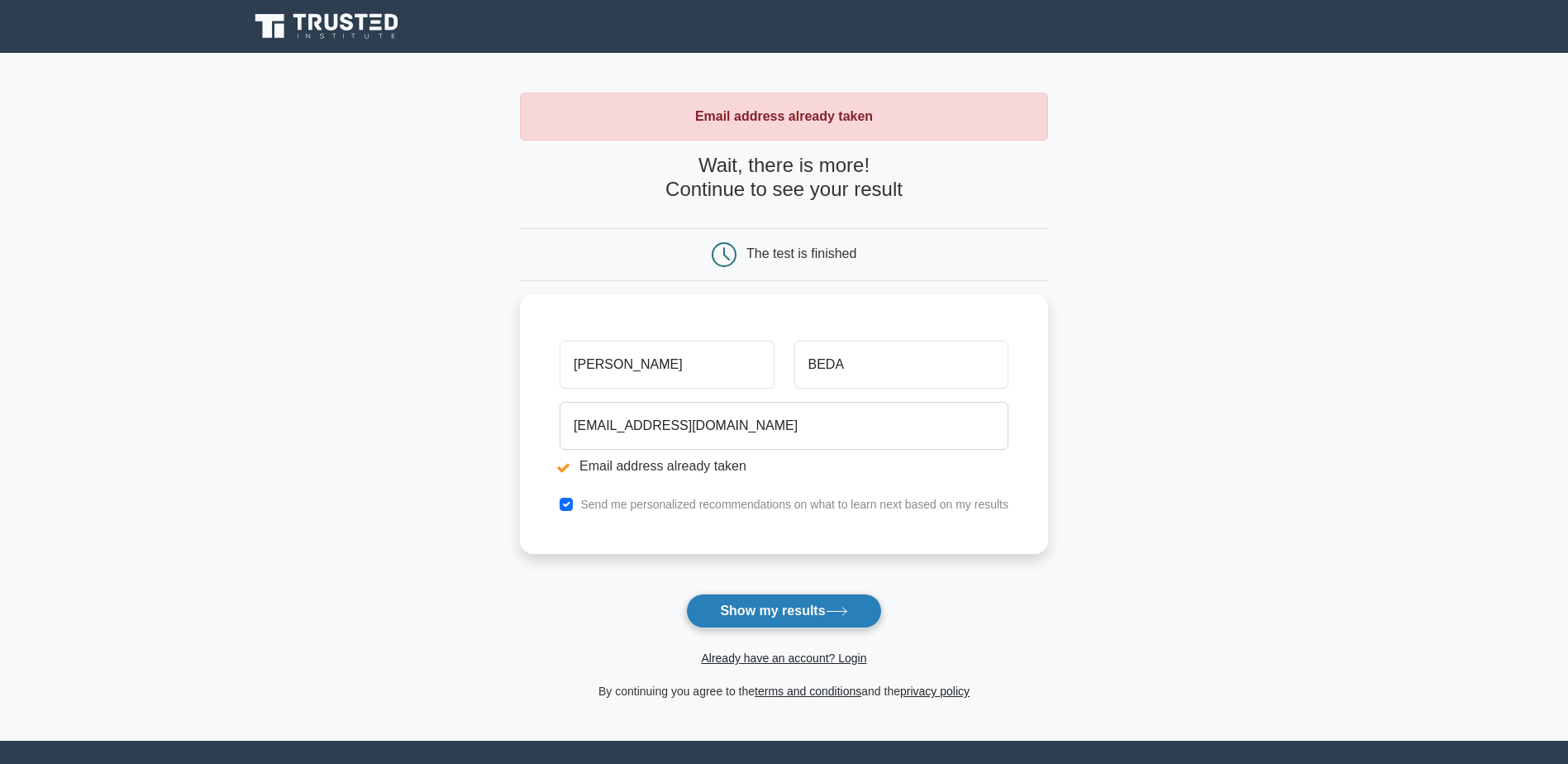
click at [776, 610] on button "Show my results" at bounding box center [784, 611] width 196 height 35
click at [322, 16] on icon at bounding box center [328, 27] width 159 height 31
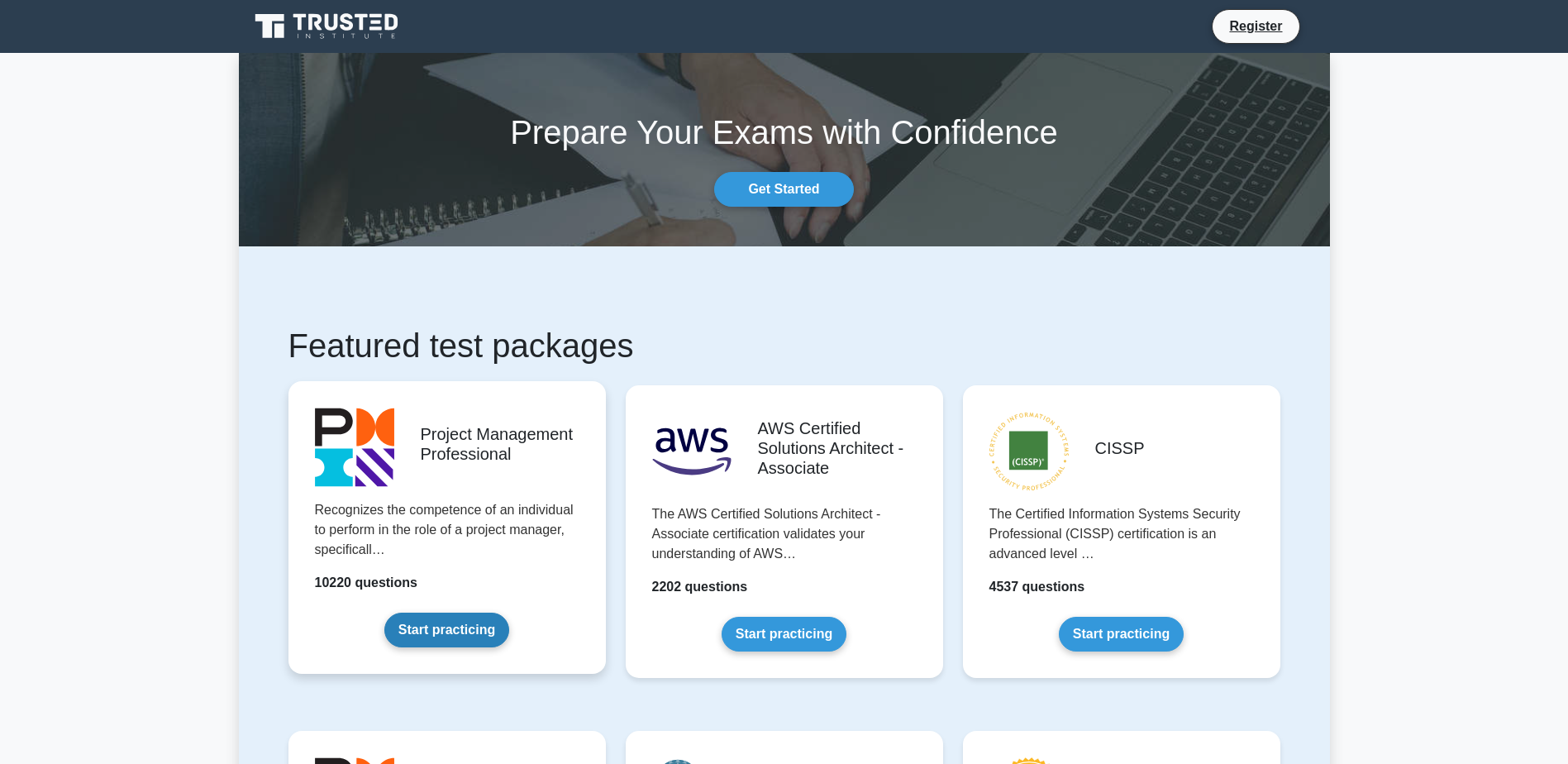
click at [442, 612] on link "Start practicing" at bounding box center [447, 630] width 125 height 35
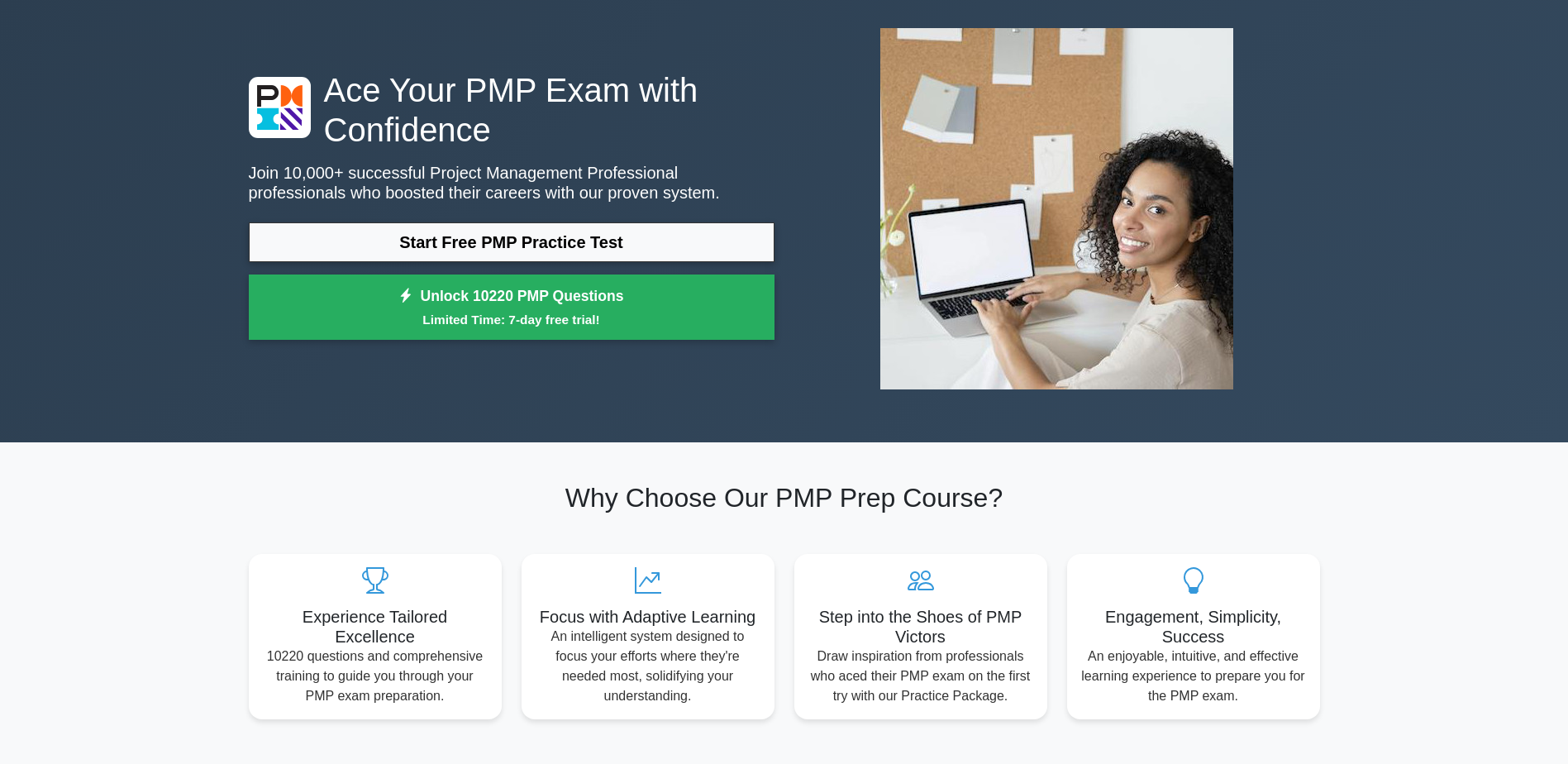
scroll to position [110, 0]
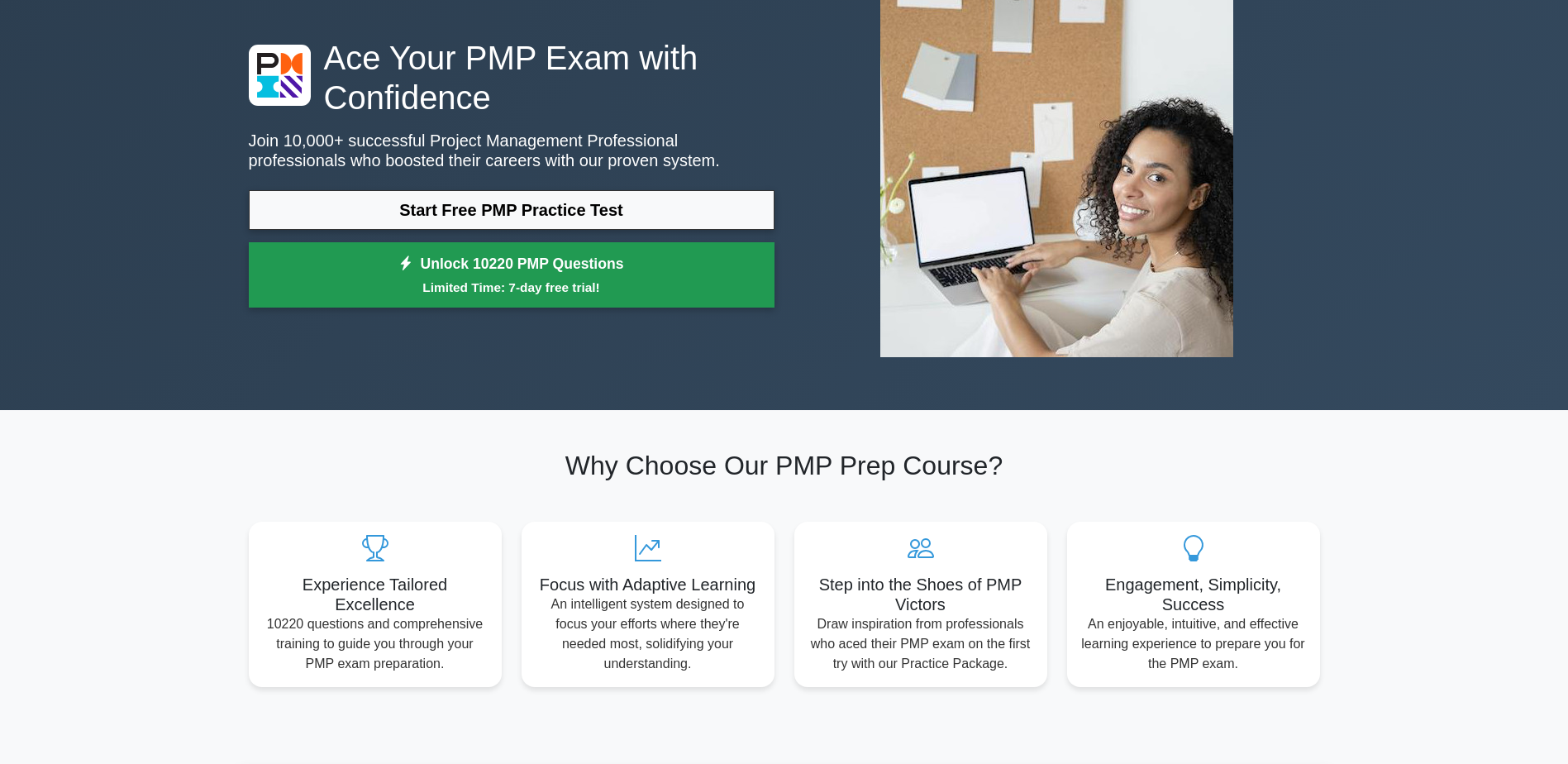
click at [511, 273] on link "Unlock 10220 PMP Questions Limited Time: 7-day free trial!" at bounding box center [511, 275] width 525 height 66
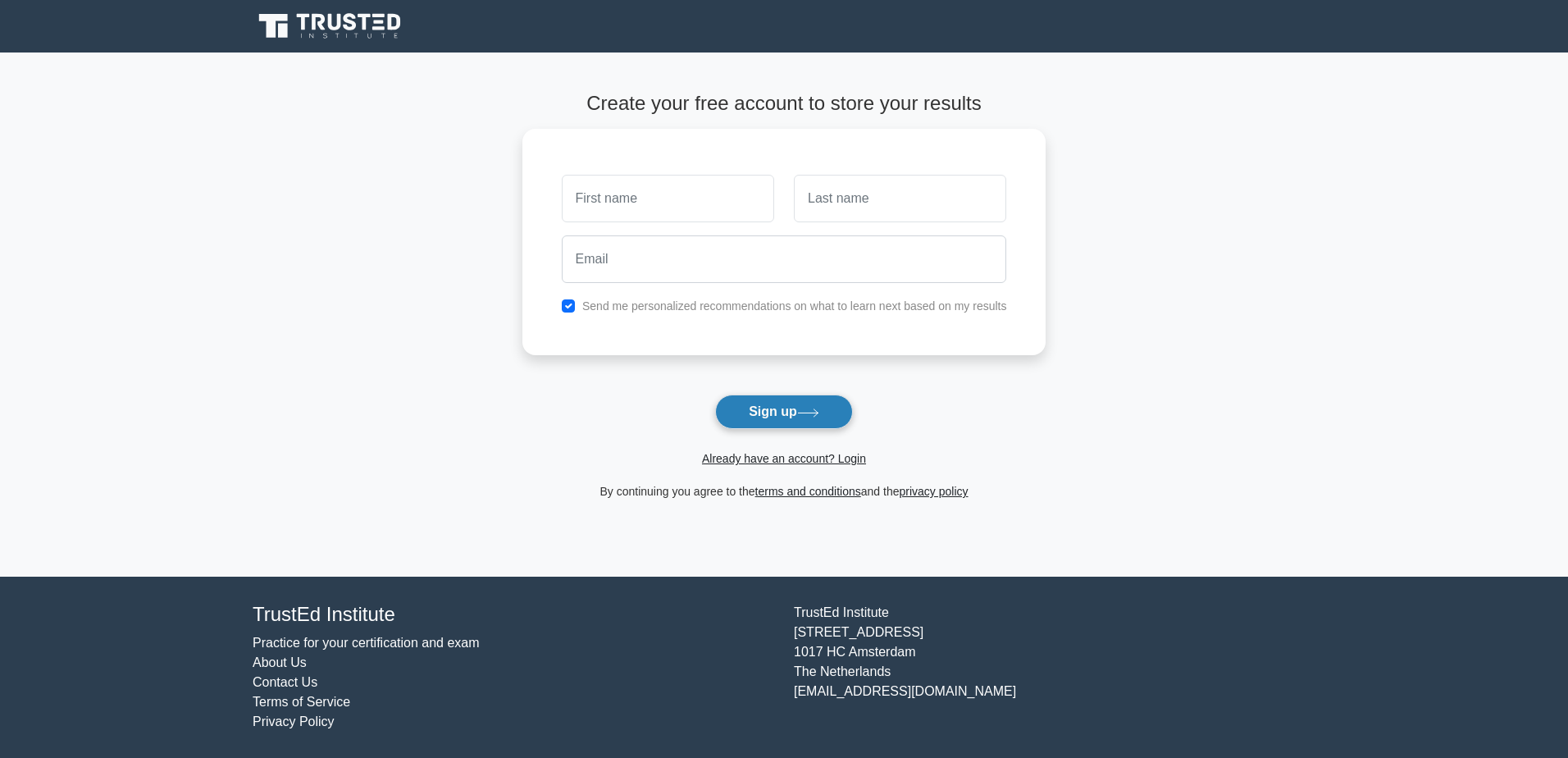
click at [792, 410] on button "Sign up" at bounding box center [784, 412] width 138 height 34
type input "[PERSON_NAME]"
type input "BEDA"
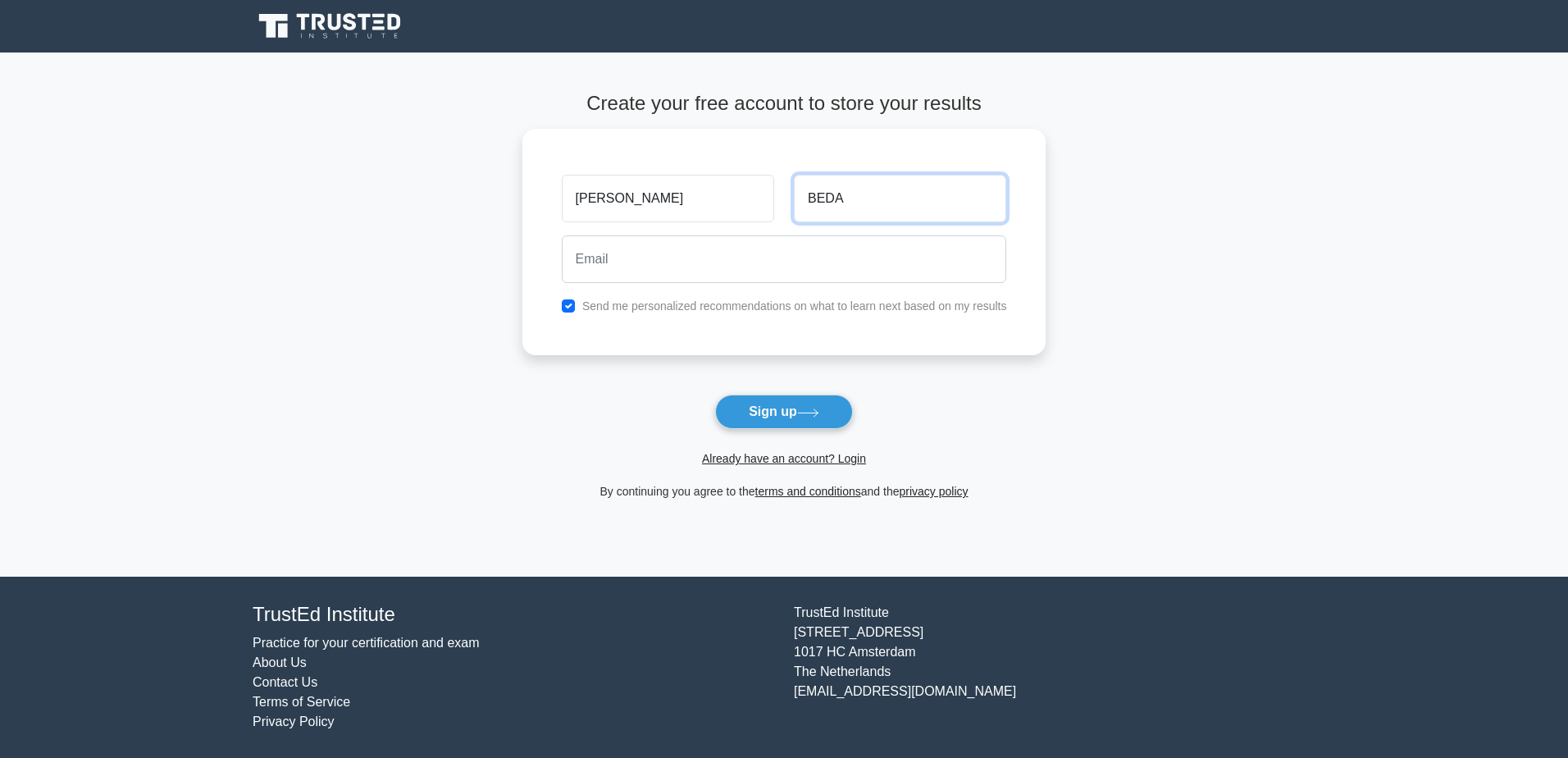
type input "[EMAIL_ADDRESS][DOMAIN_NAME]"
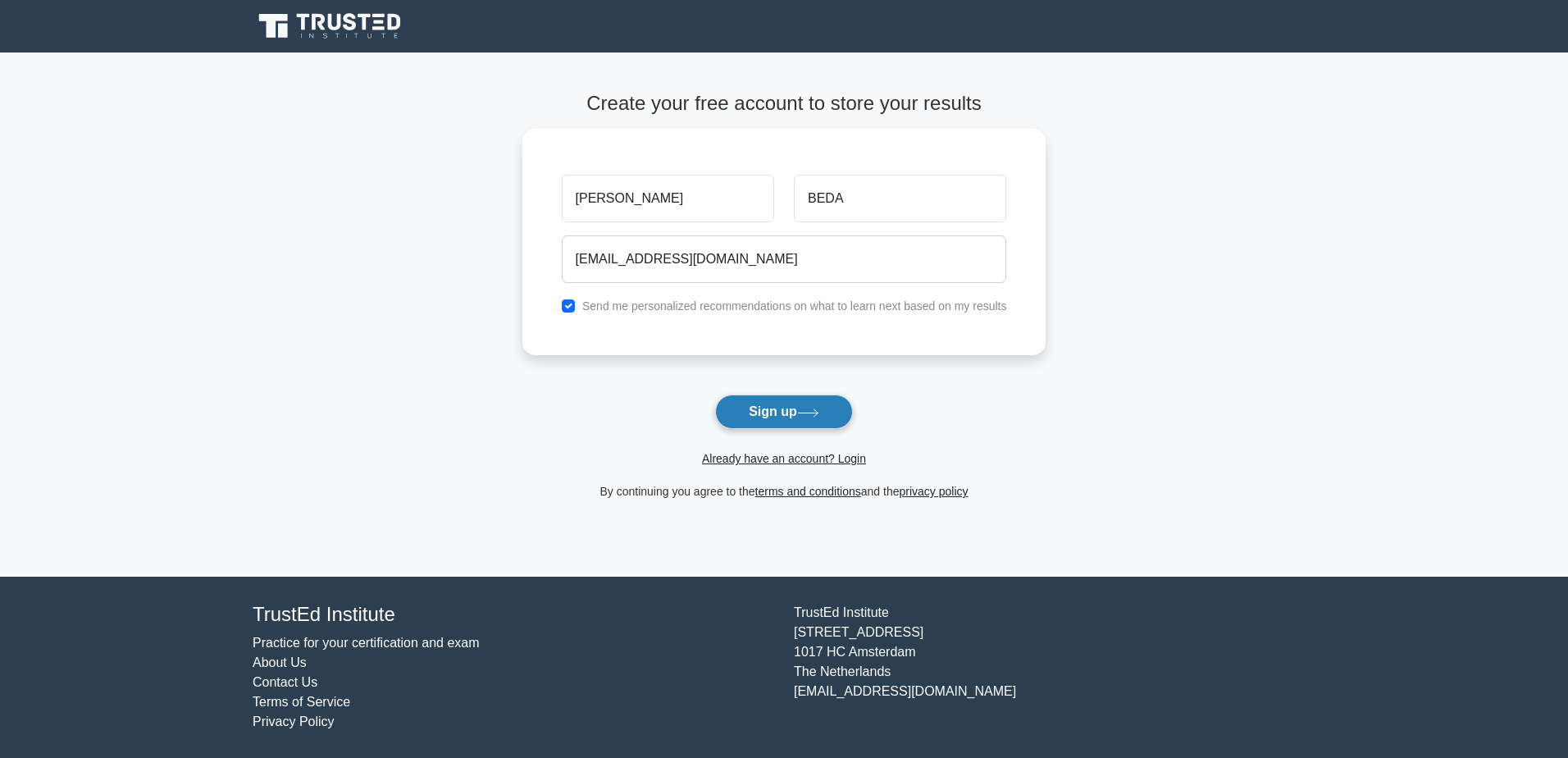
click at [794, 418] on button "Sign up" at bounding box center [784, 412] width 138 height 34
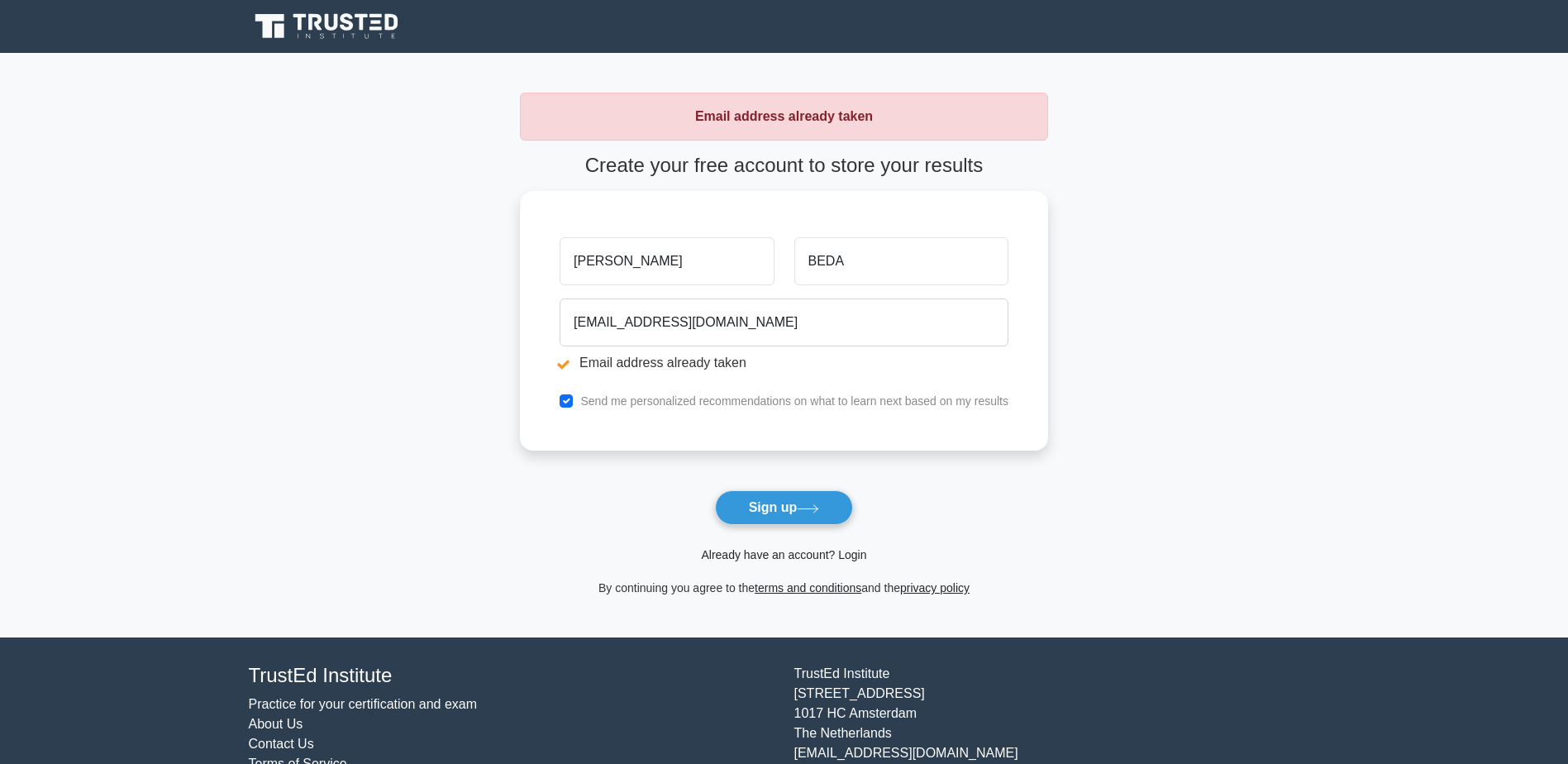
click at [780, 555] on link "Already have an account? Login" at bounding box center [783, 555] width 165 height 13
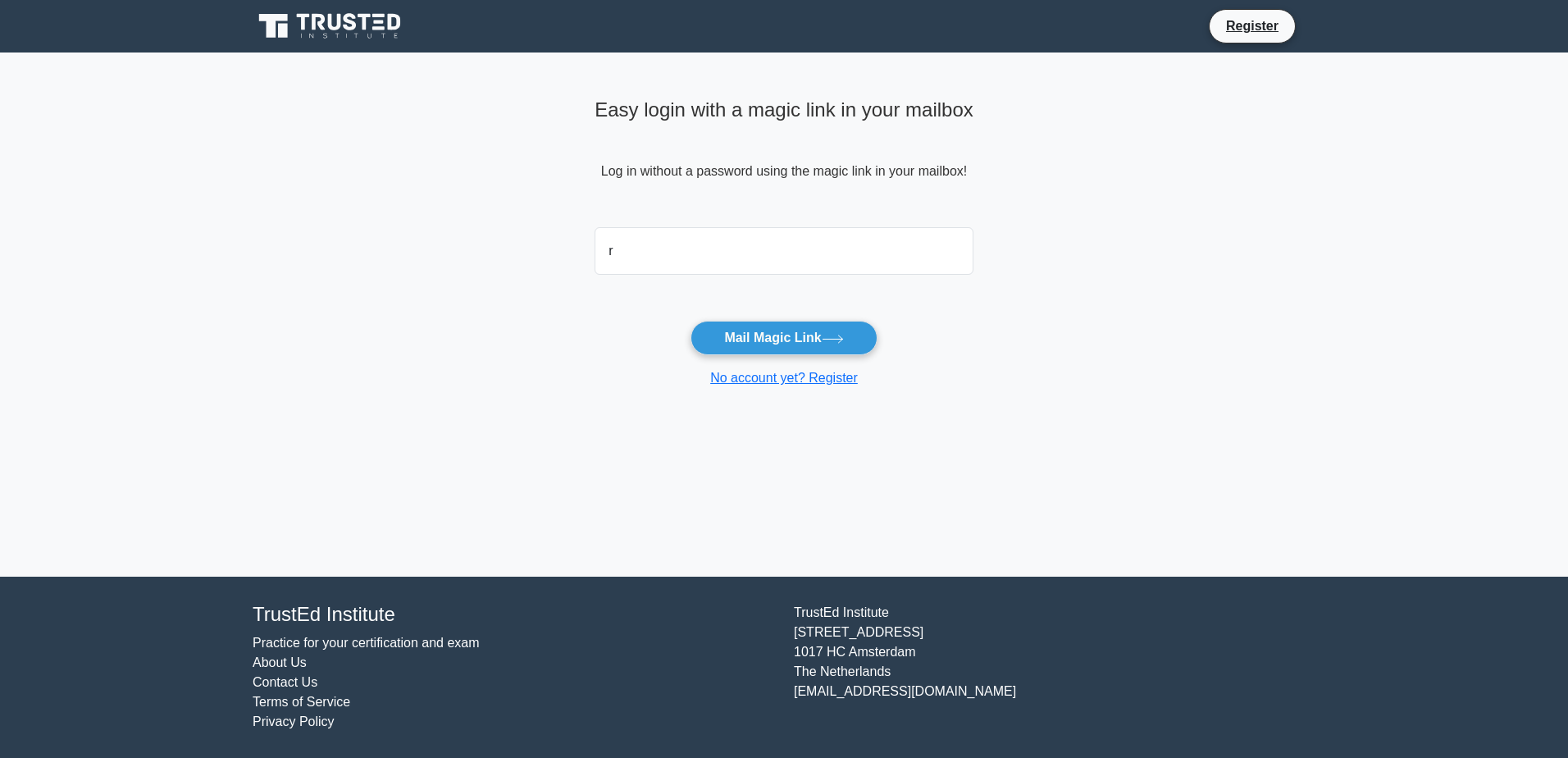
type input "robed@outlook.fr"
click at [778, 339] on button "Mail Magic Link" at bounding box center [783, 338] width 186 height 34
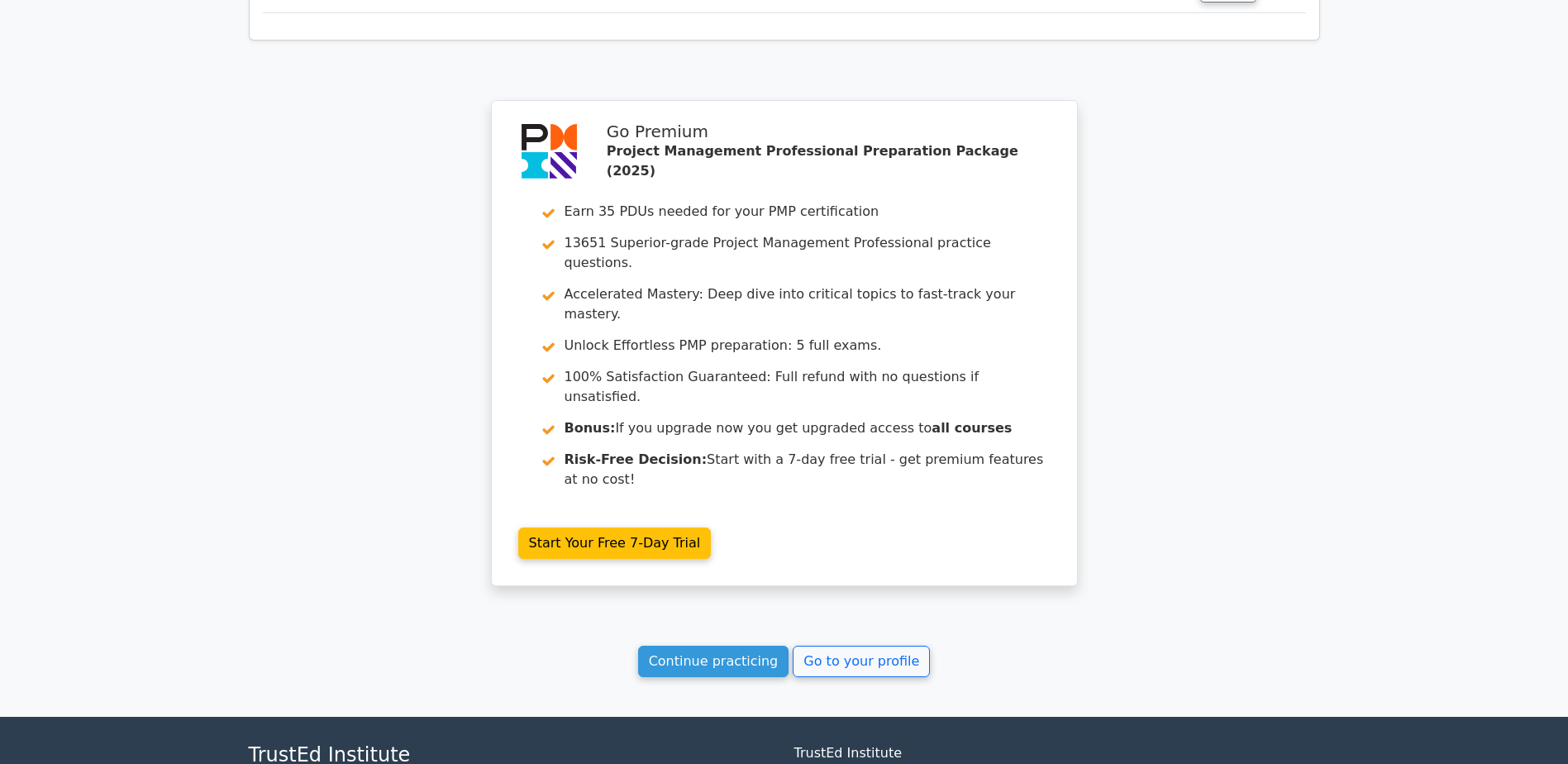
scroll to position [3225, 0]
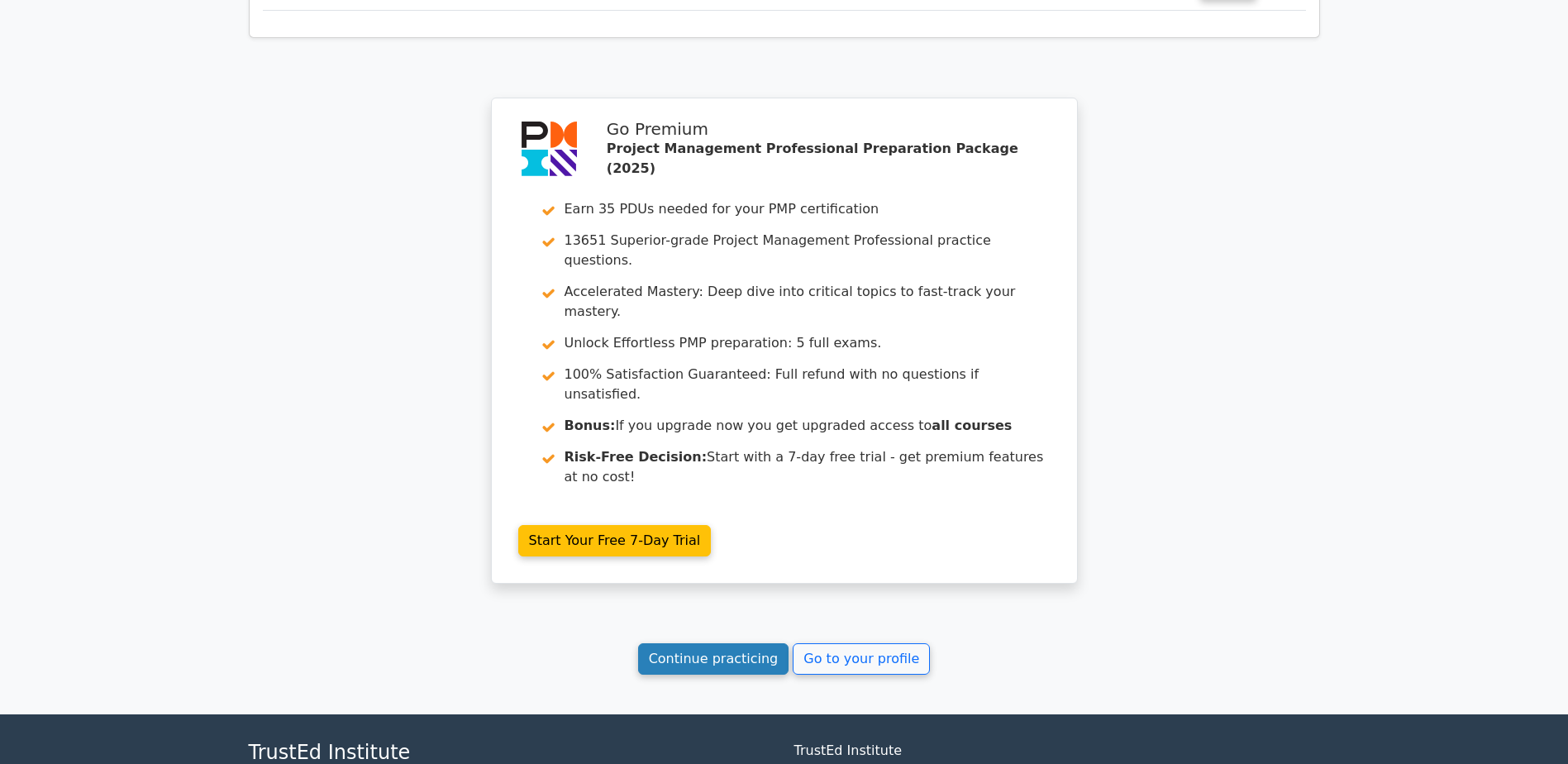
click at [707, 643] on link "Continue practicing" at bounding box center [715, 659] width 152 height 31
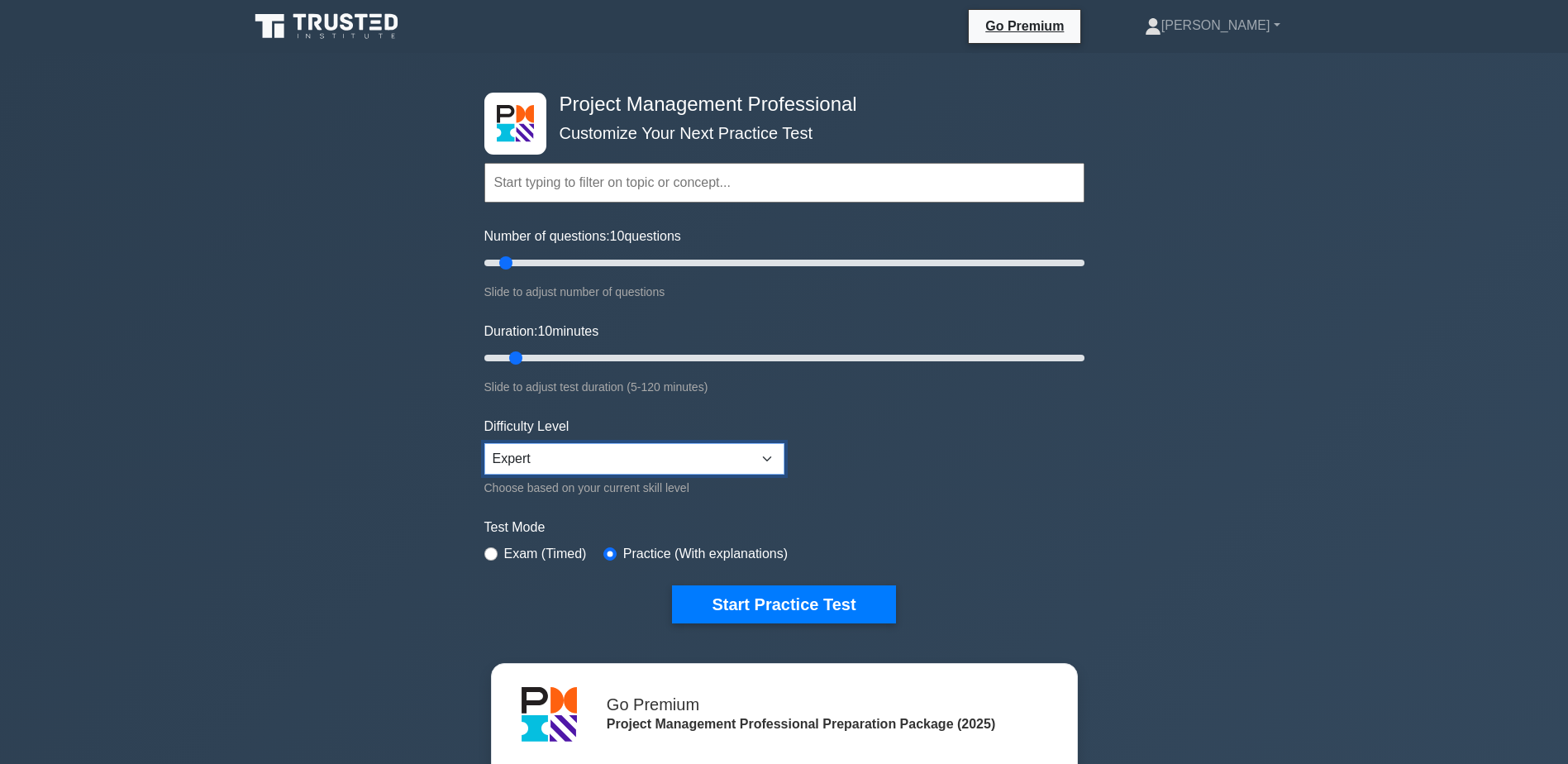
click at [627, 451] on select "Beginner Intermediate Expert" at bounding box center [634, 459] width 300 height 31
drag, startPoint x: 508, startPoint y: 268, endPoint x: 1016, endPoint y: 271, distance: 508.0
type input "180"
click at [1016, 271] on input "Number of questions: 180 questions" at bounding box center [784, 263] width 600 height 20
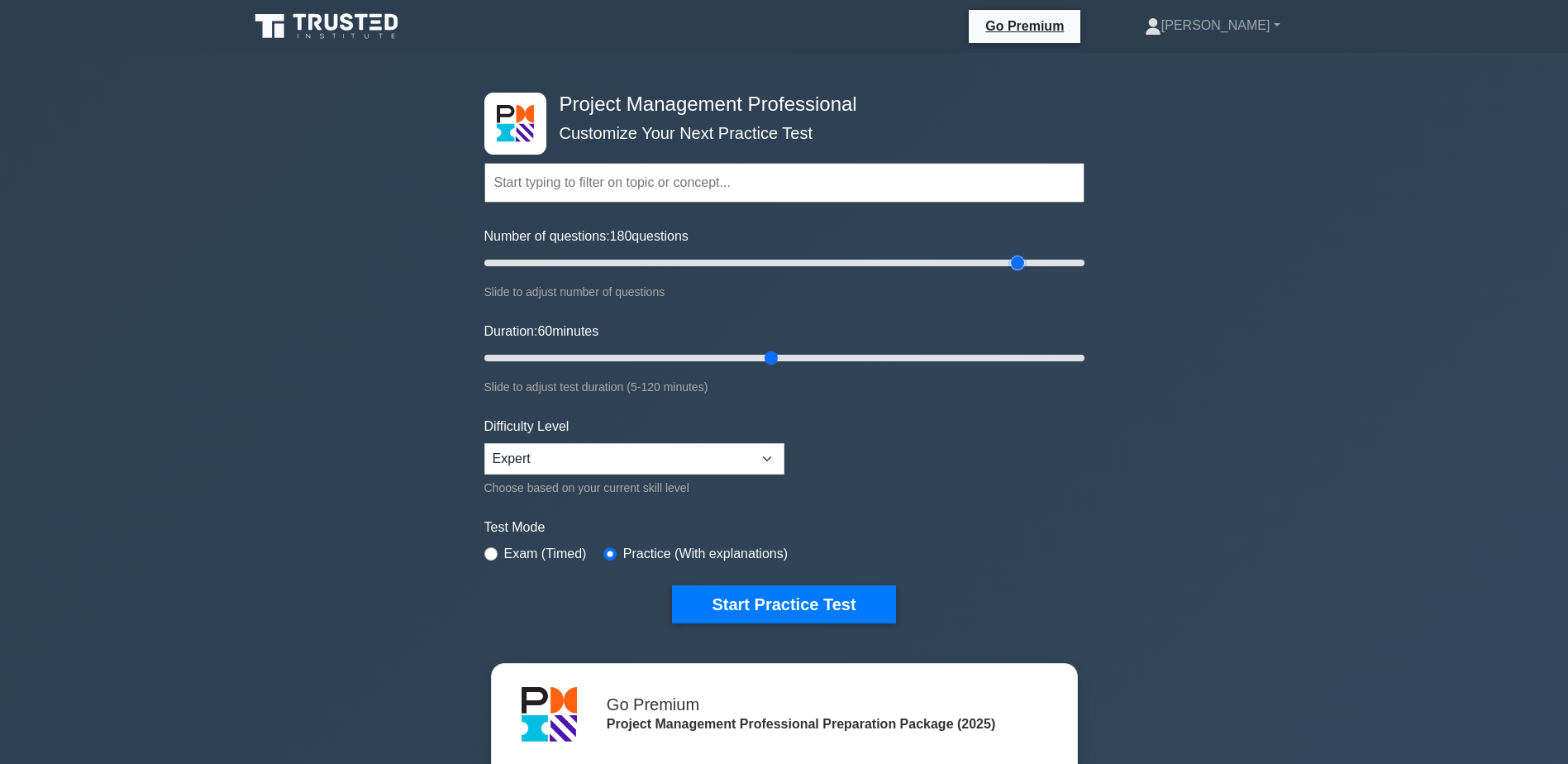
drag, startPoint x: 522, startPoint y: 356, endPoint x: 768, endPoint y: 377, distance: 246.9
type input "60"
click at [768, 368] on input "Duration: 60 minutes" at bounding box center [784, 358] width 600 height 20
drag, startPoint x: 1019, startPoint y: 260, endPoint x: 834, endPoint y: 261, distance: 185.0
click at [834, 261] on input "Number of questions: 120 questions" at bounding box center [784, 263] width 600 height 20
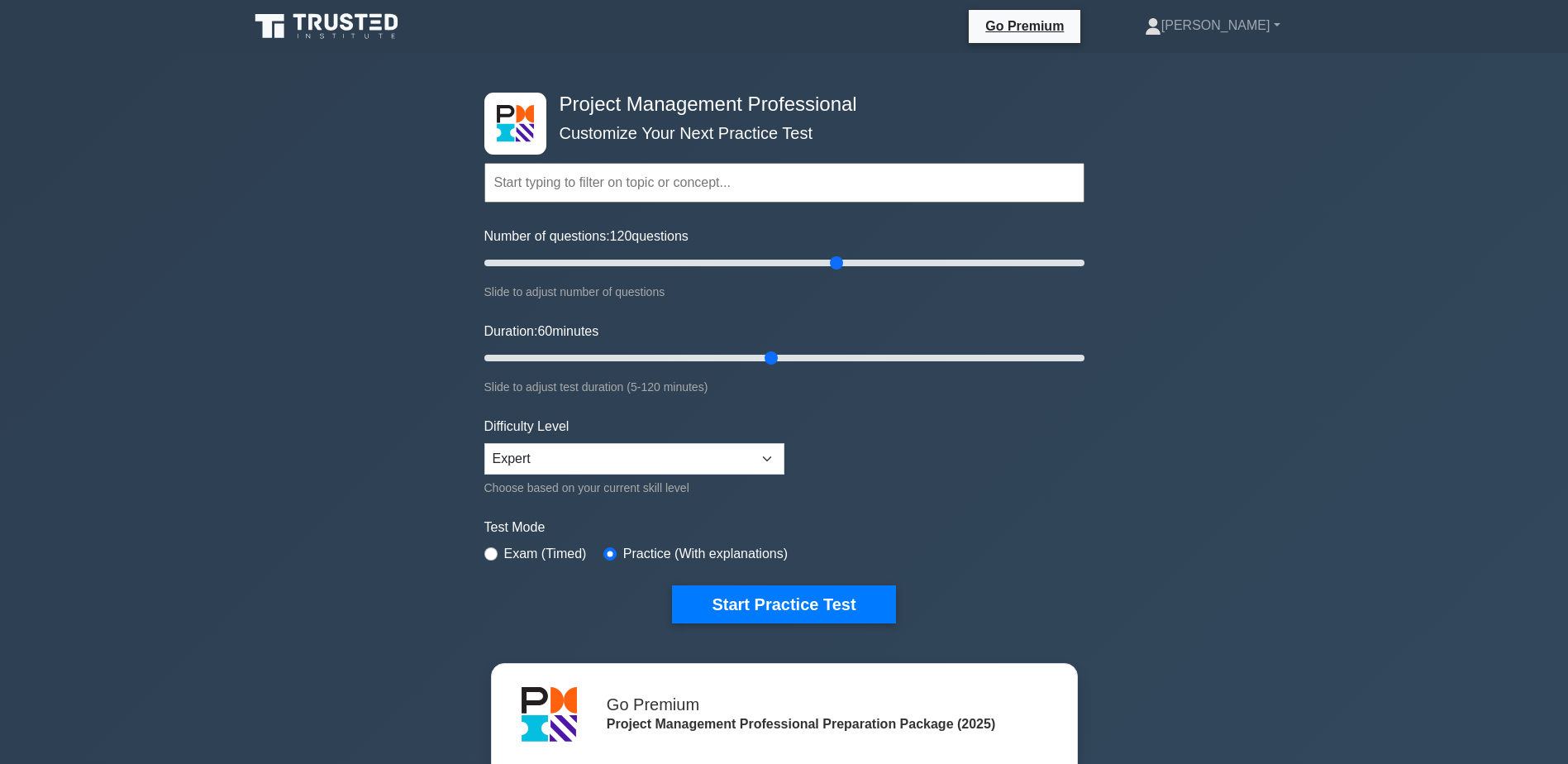
click at [886, 456] on form "Topics Scope Management Time Management Cost Management Quality Management Risk…" at bounding box center [784, 367] width 600 height 511
click at [1030, 26] on link "Go Premium" at bounding box center [1025, 26] width 99 height 21
click at [1202, 164] on div "Project Management Professional Customize Your Next Practice Test Topics Scope …" at bounding box center [784, 573] width 1568 height 1040
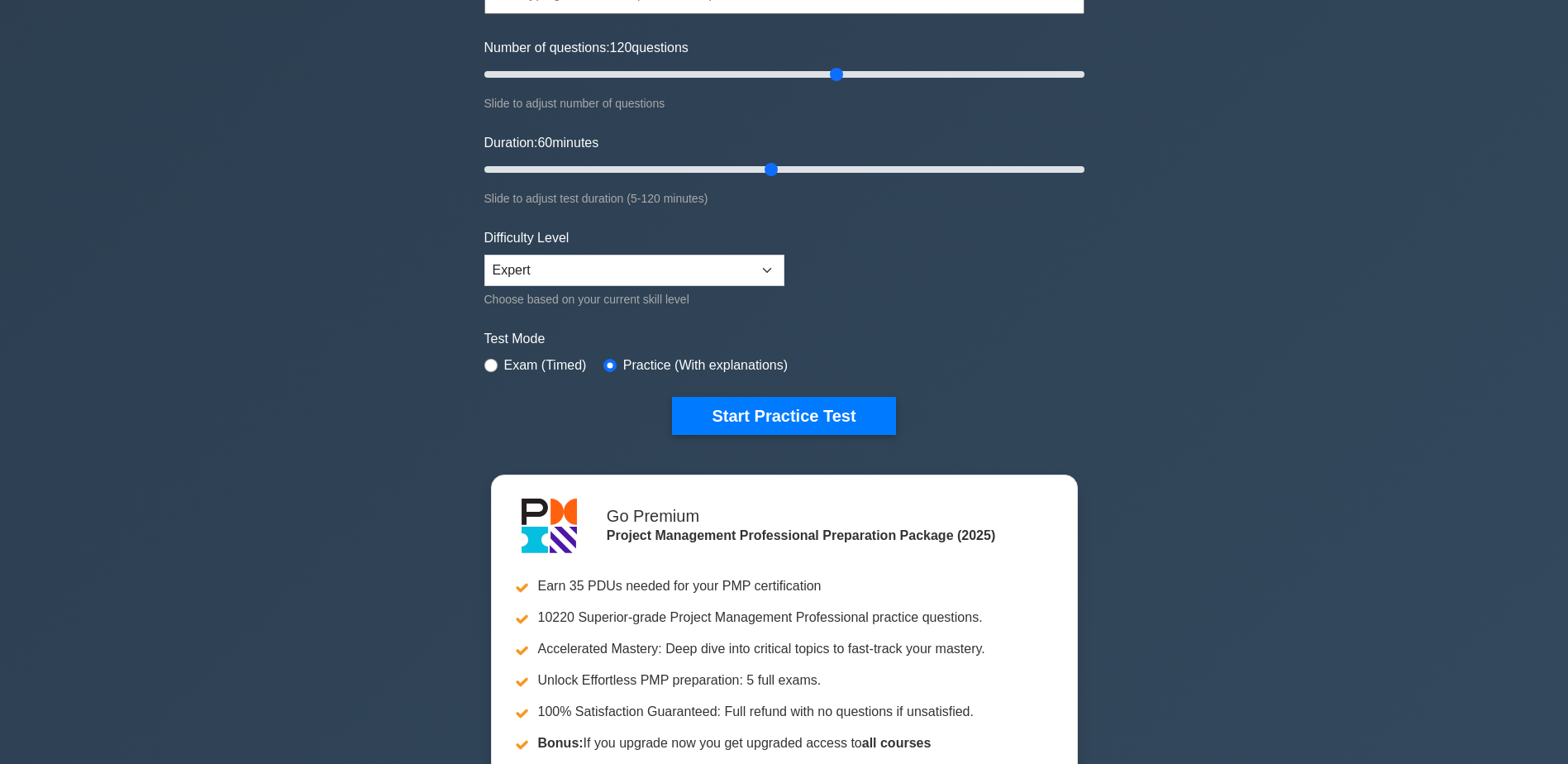
scroll to position [221, 0]
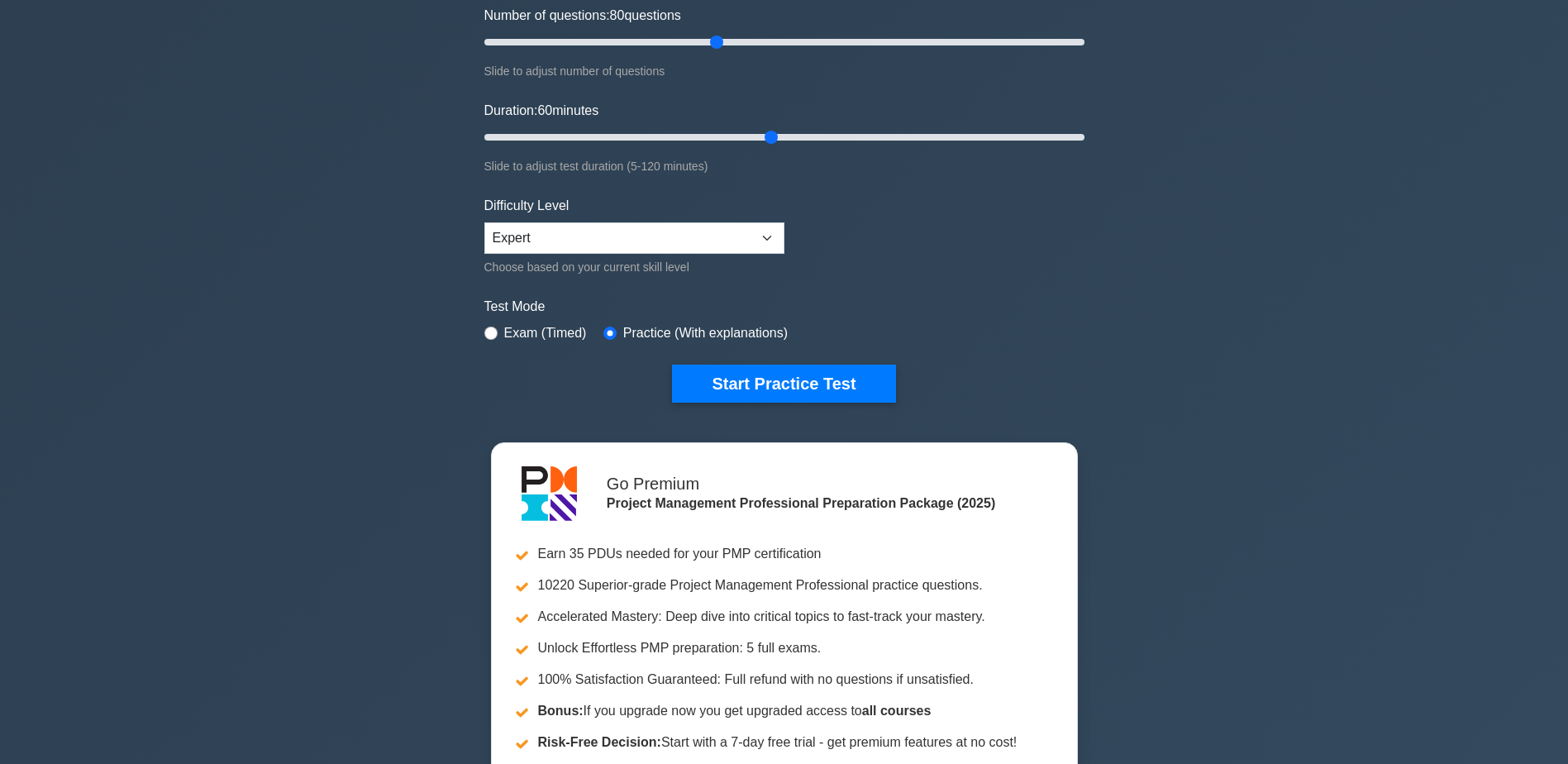
drag, startPoint x: 837, startPoint y: 45, endPoint x: 723, endPoint y: 33, distance: 114.6
type input "80"
click at [723, 33] on input "Number of questions: 80 questions" at bounding box center [784, 42] width 600 height 20
drag, startPoint x: 776, startPoint y: 137, endPoint x: 862, endPoint y: 143, distance: 86.2
type input "80"
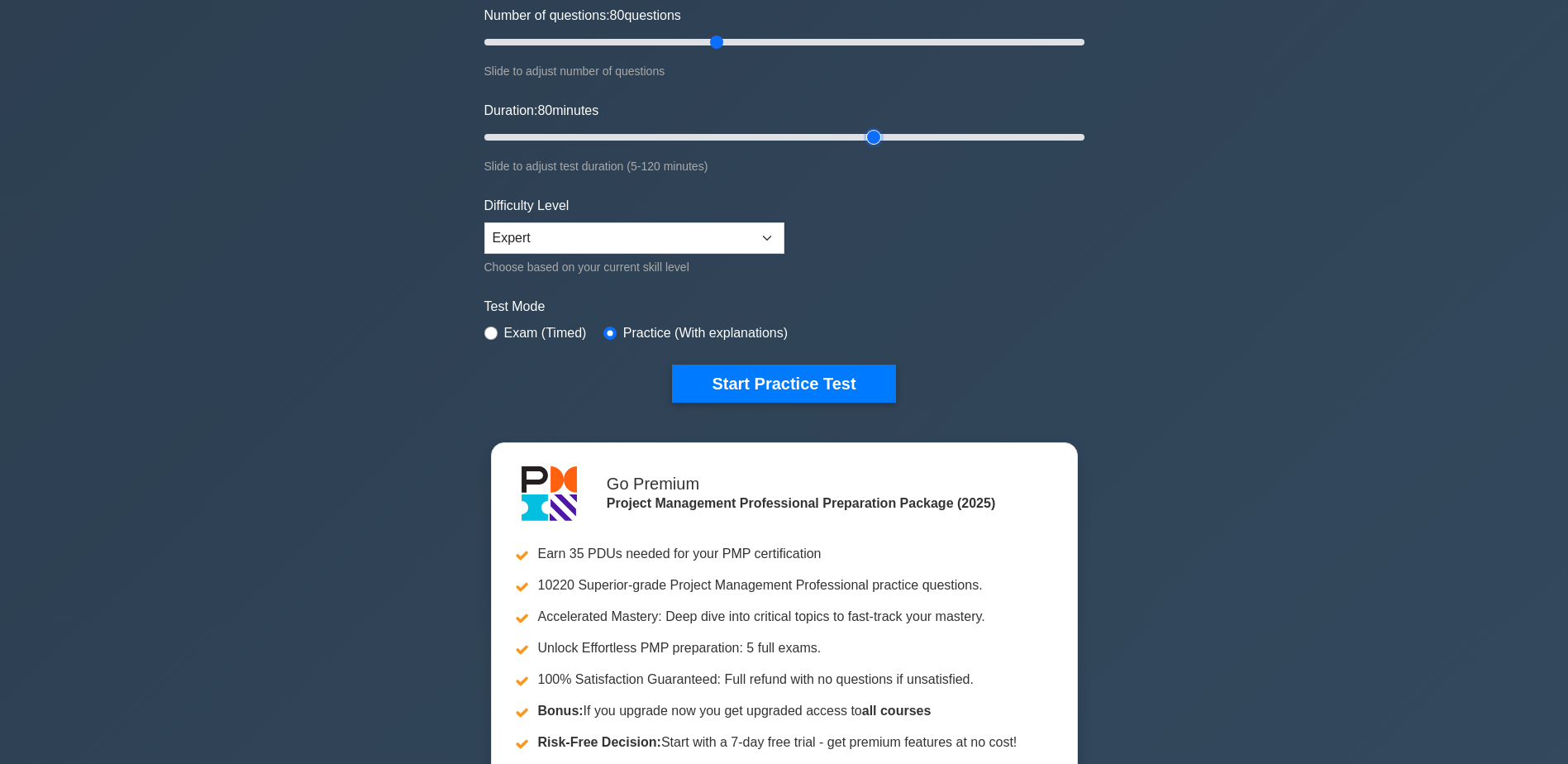
click at [862, 143] on input "Duration: 80 minutes" at bounding box center [784, 137] width 600 height 20
click at [768, 383] on button "Start Practice Test" at bounding box center [784, 384] width 223 height 38
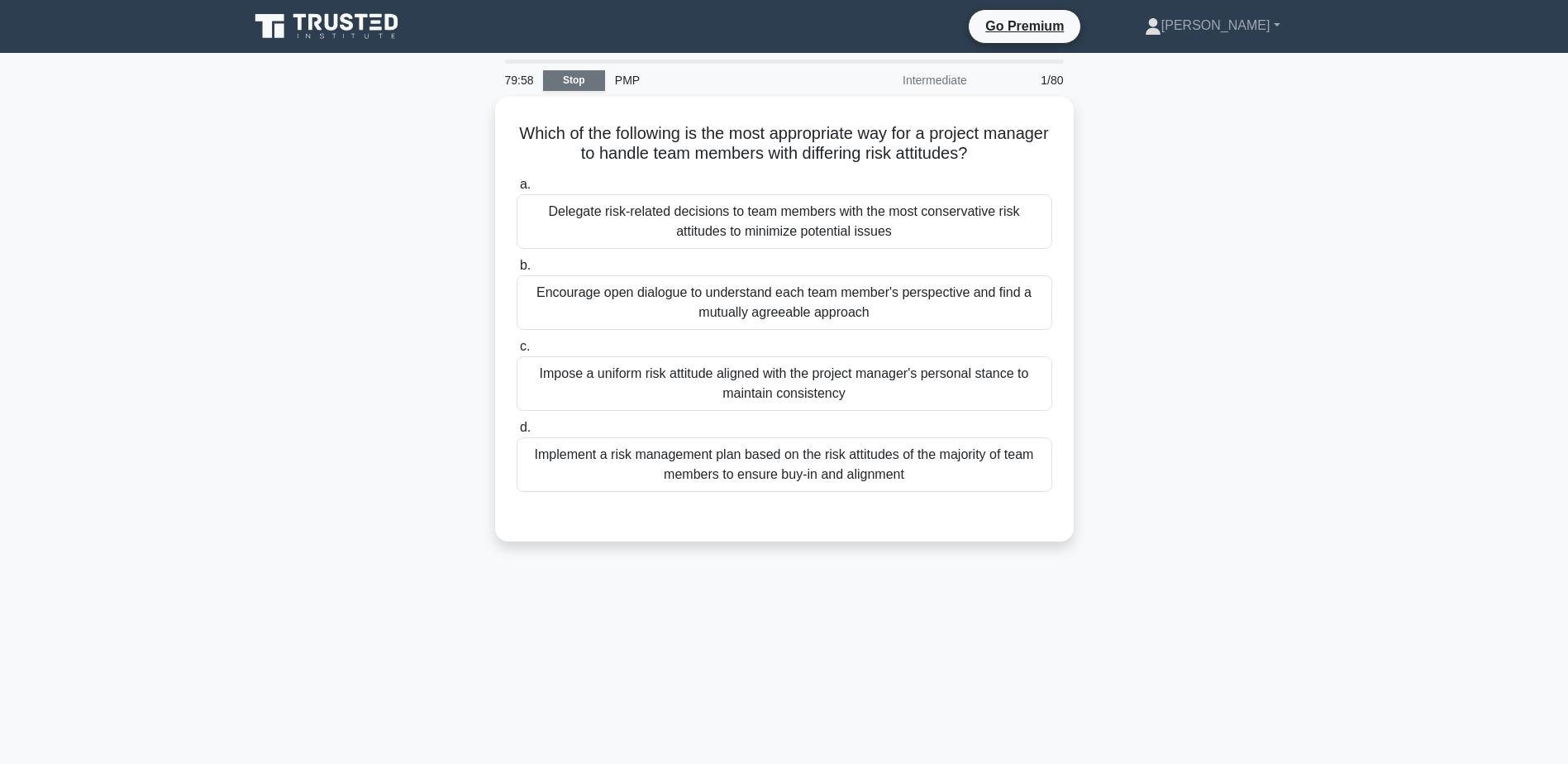
click at [560, 84] on link "Stop" at bounding box center [574, 80] width 62 height 21
